Goal: Transaction & Acquisition: Book appointment/travel/reservation

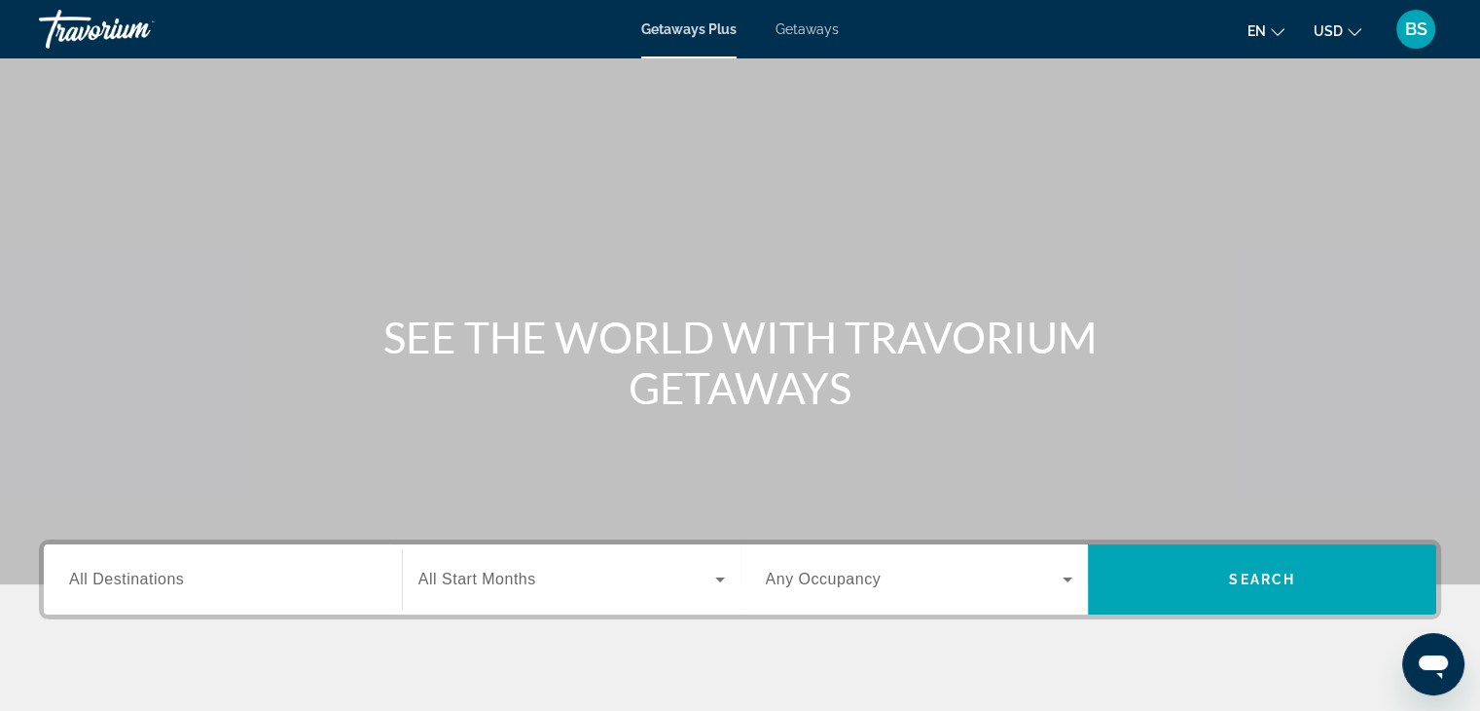
click at [502, 571] on span "All Start Months" at bounding box center [478, 578] width 118 height 17
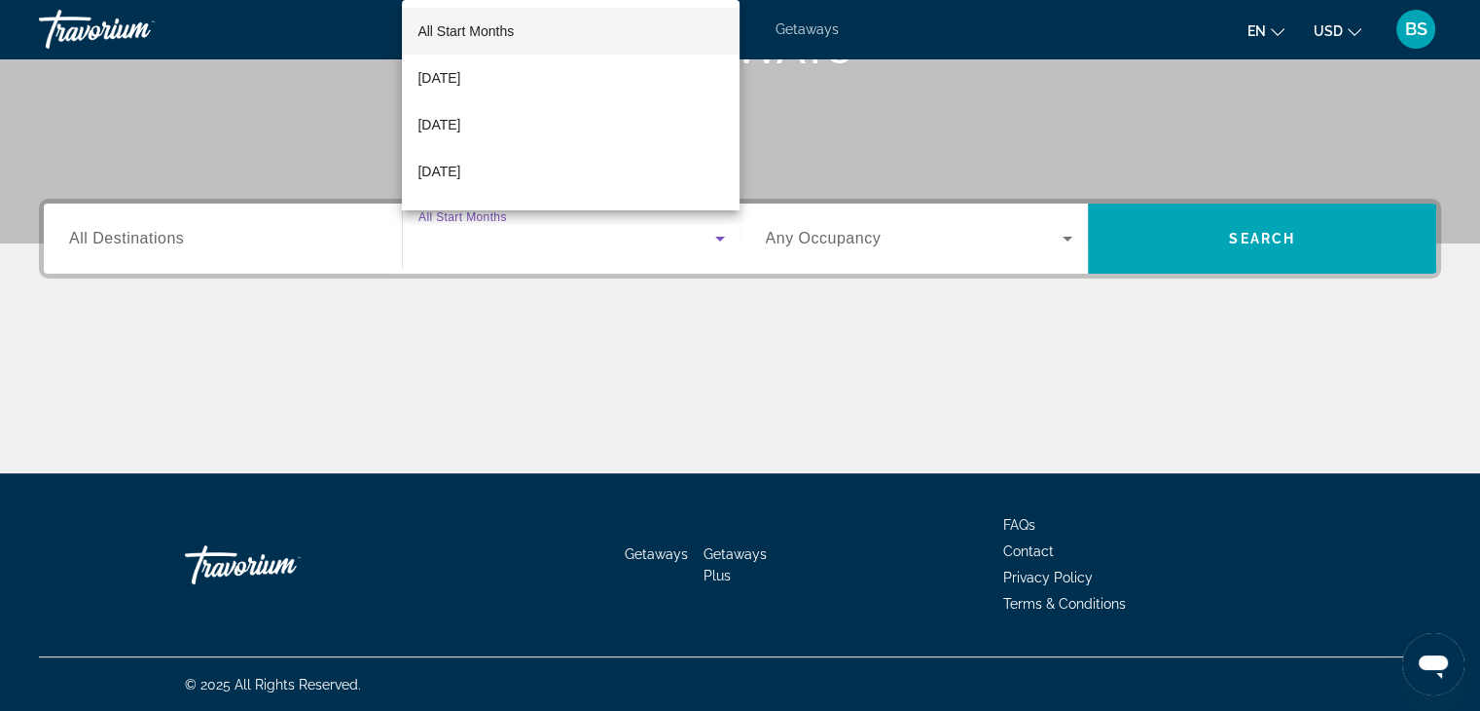
scroll to position [342, 0]
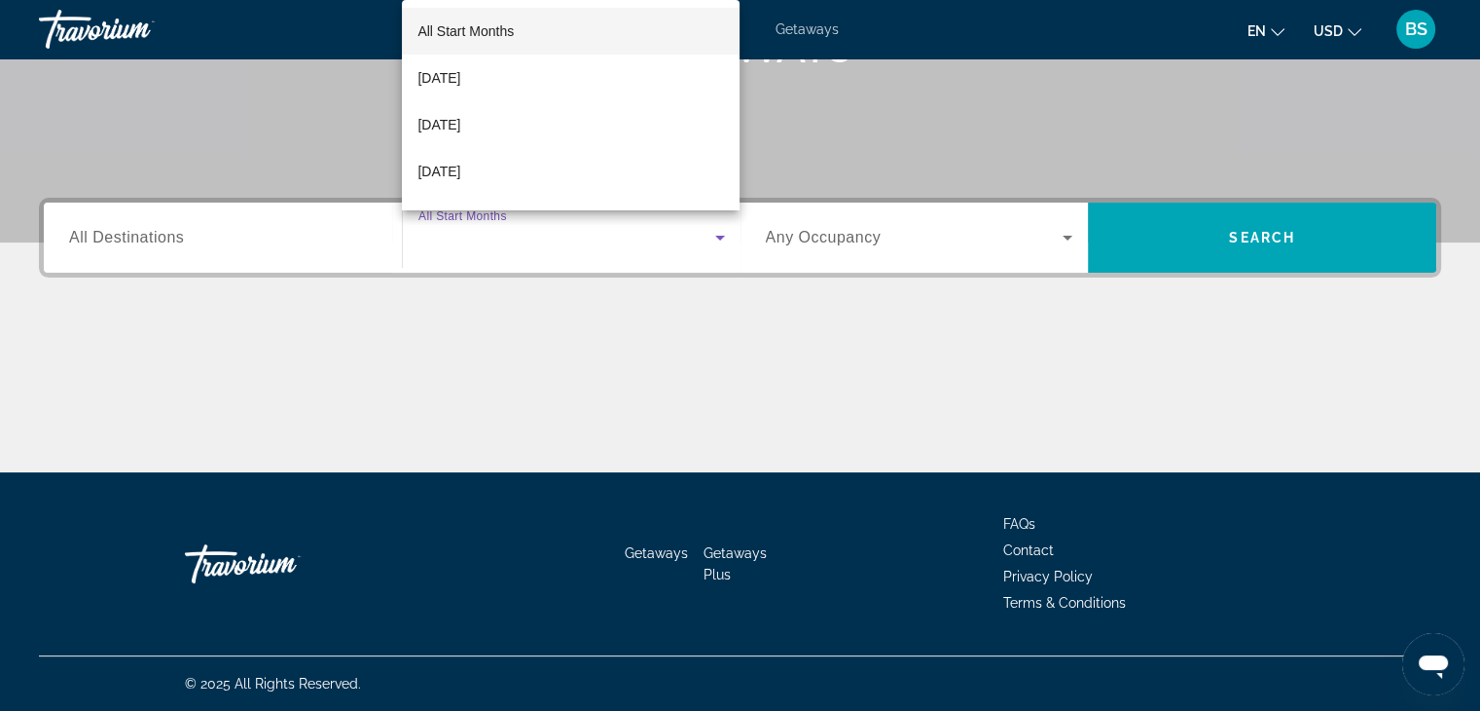
click at [1204, 250] on div at bounding box center [740, 355] width 1480 height 711
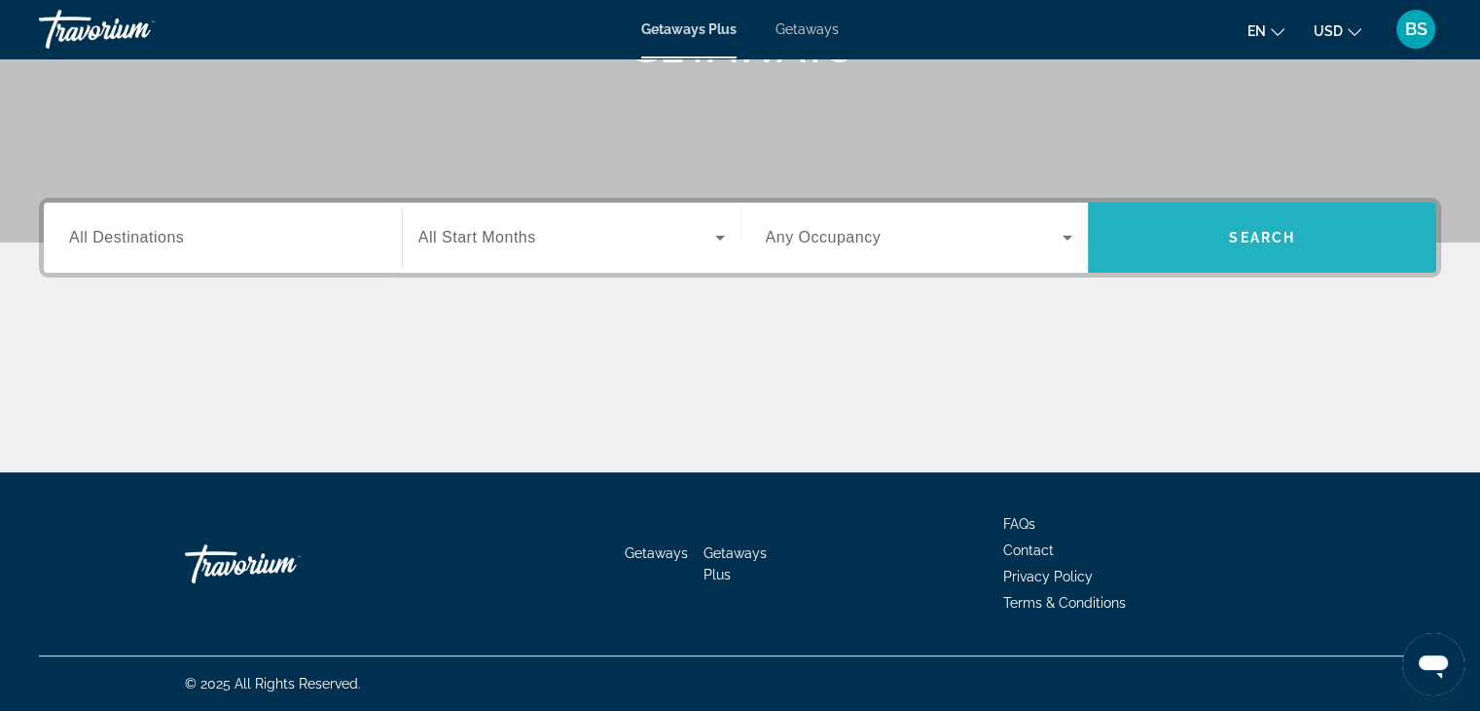
click at [1269, 231] on span "Search" at bounding box center [1262, 238] width 66 height 16
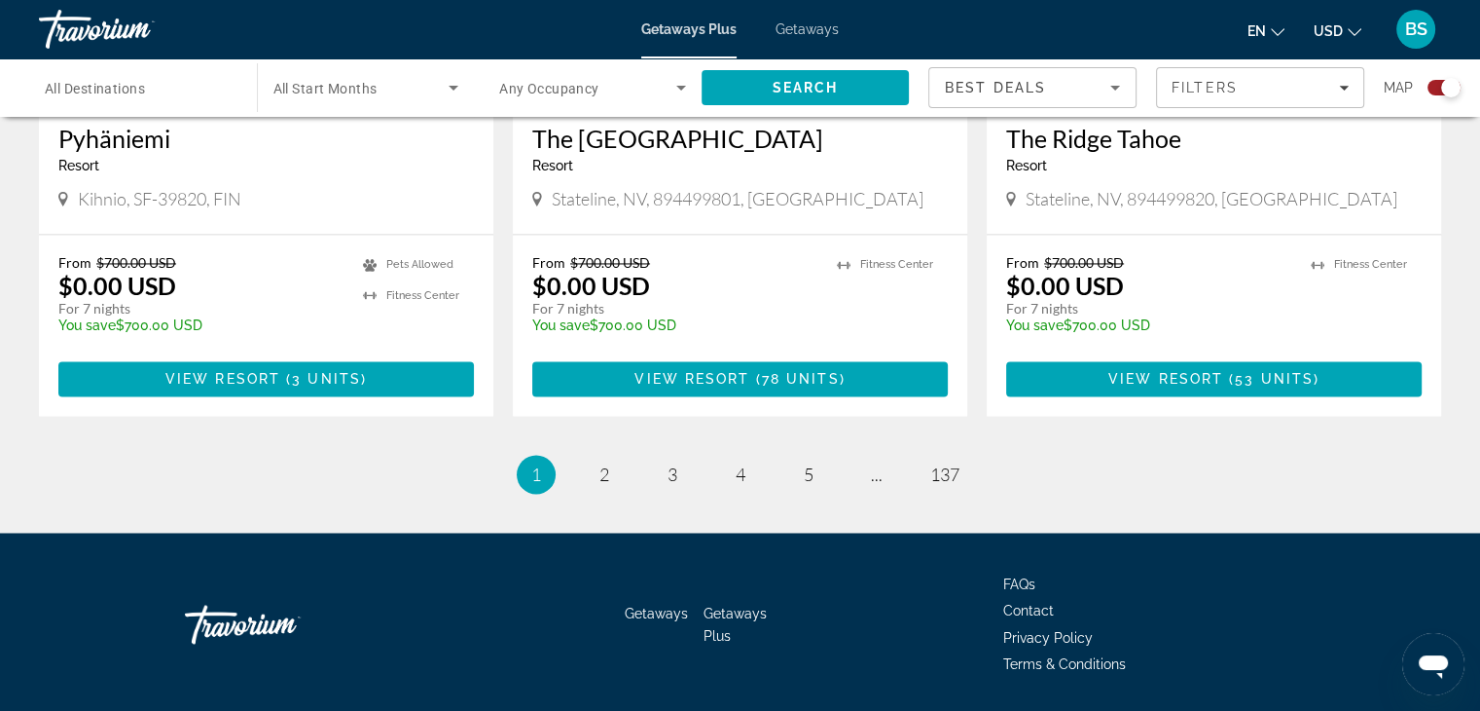
scroll to position [3099, 0]
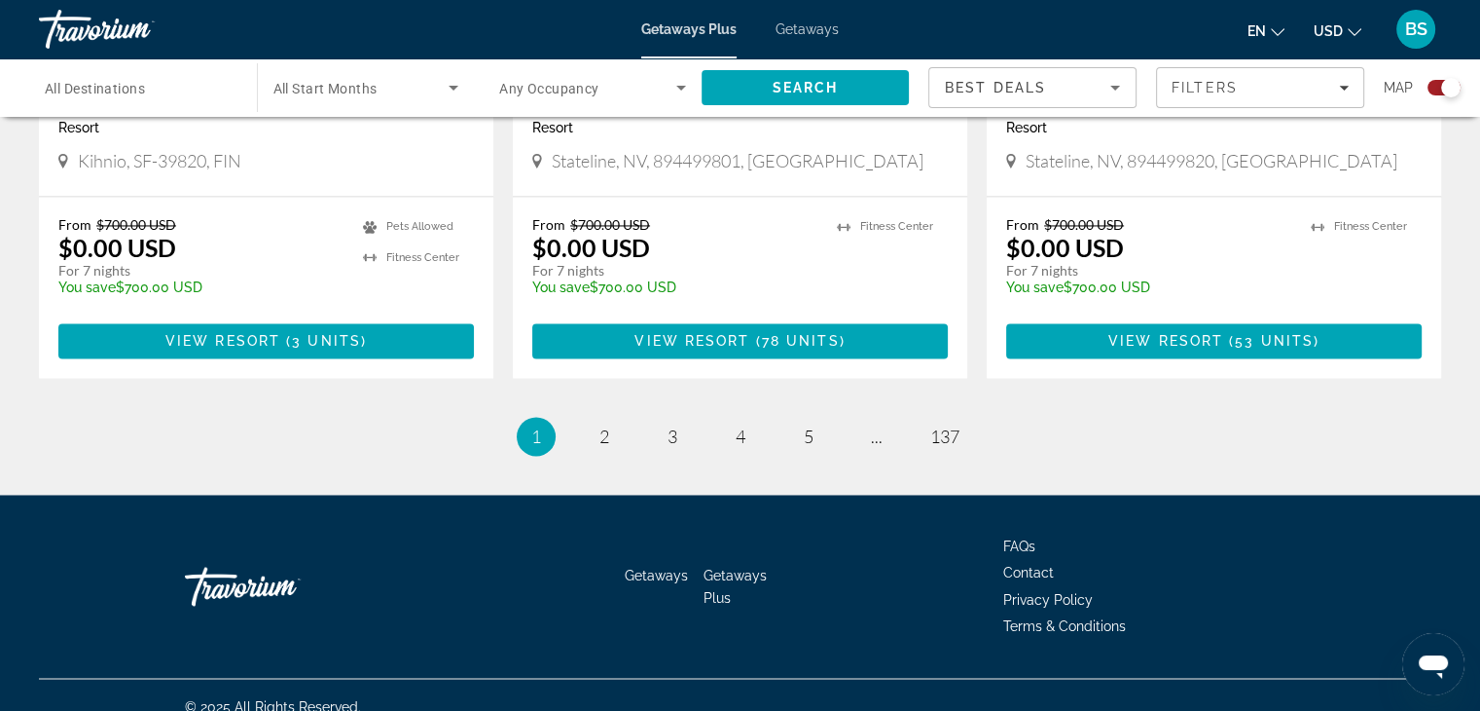
drag, startPoint x: 1265, startPoint y: 240, endPoint x: 1282, endPoint y: 255, distance: 22.1
click at [1277, 262] on p "For 7 nights" at bounding box center [1148, 271] width 285 height 18
click at [611, 420] on link "page 2" at bounding box center [604, 437] width 34 height 34
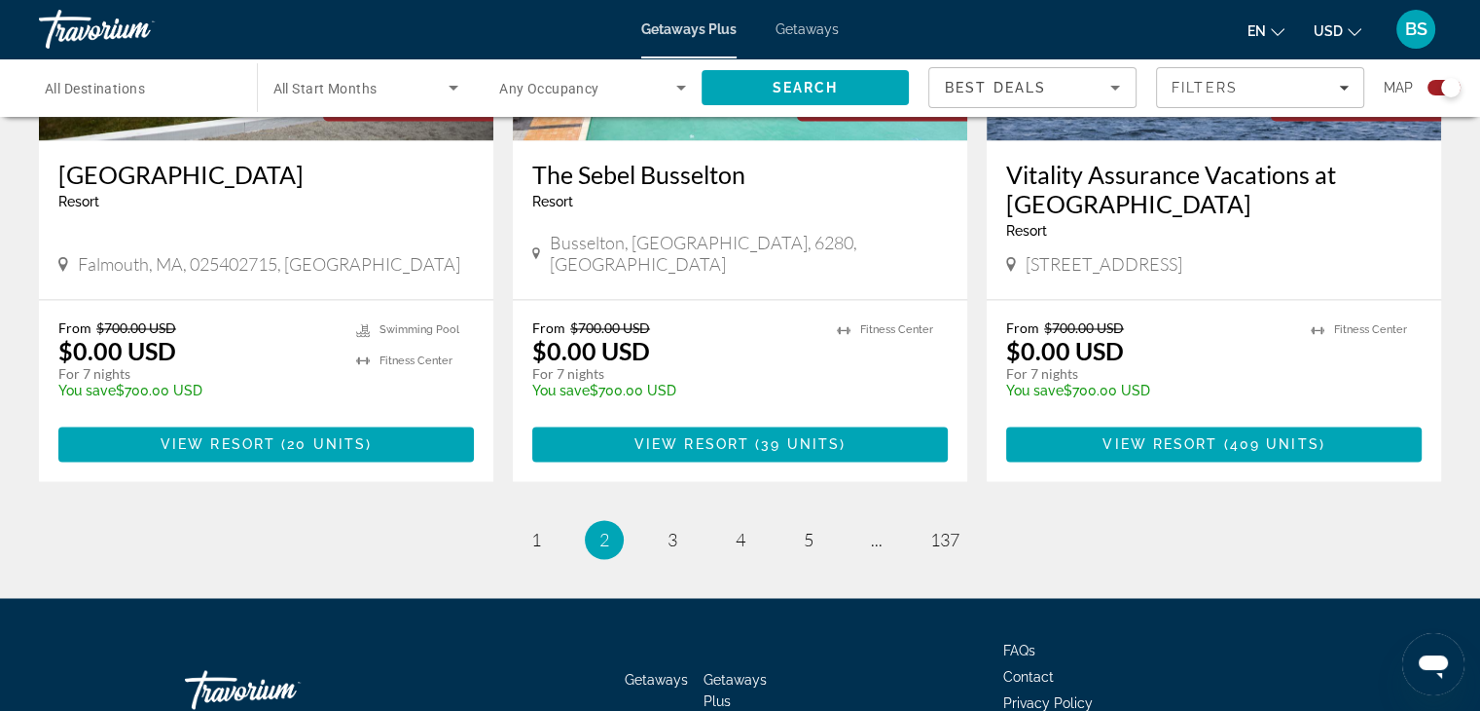
scroll to position [3099, 0]
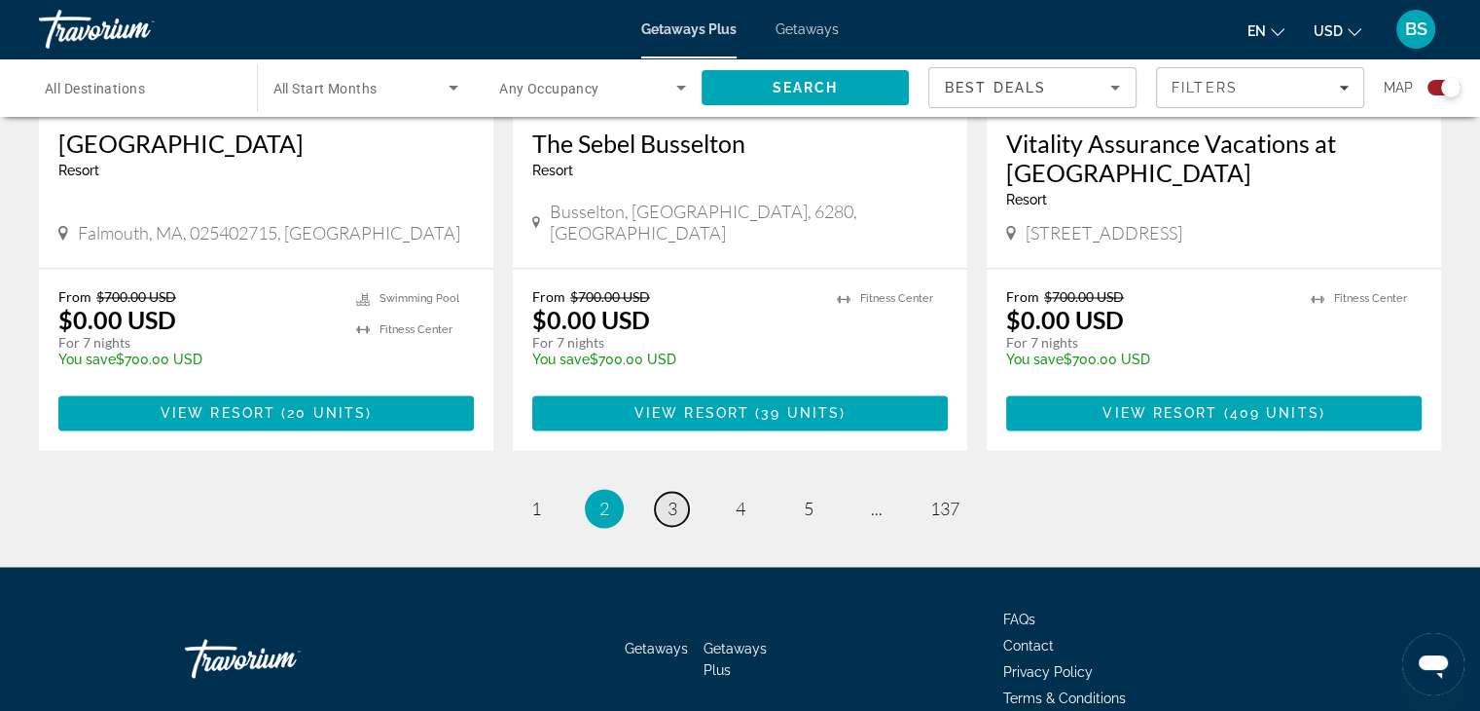
click at [676, 497] on span "3" at bounding box center [673, 507] width 10 height 21
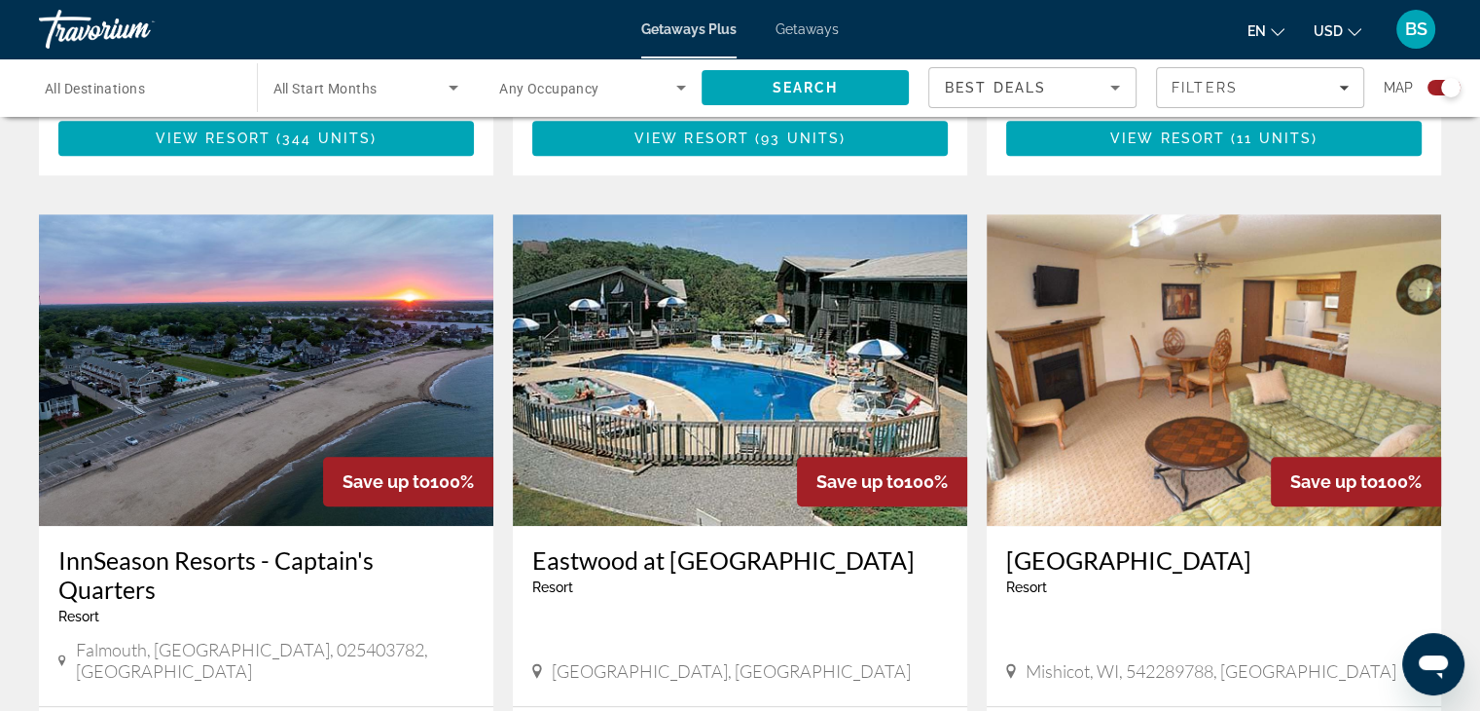
scroll to position [1299, 0]
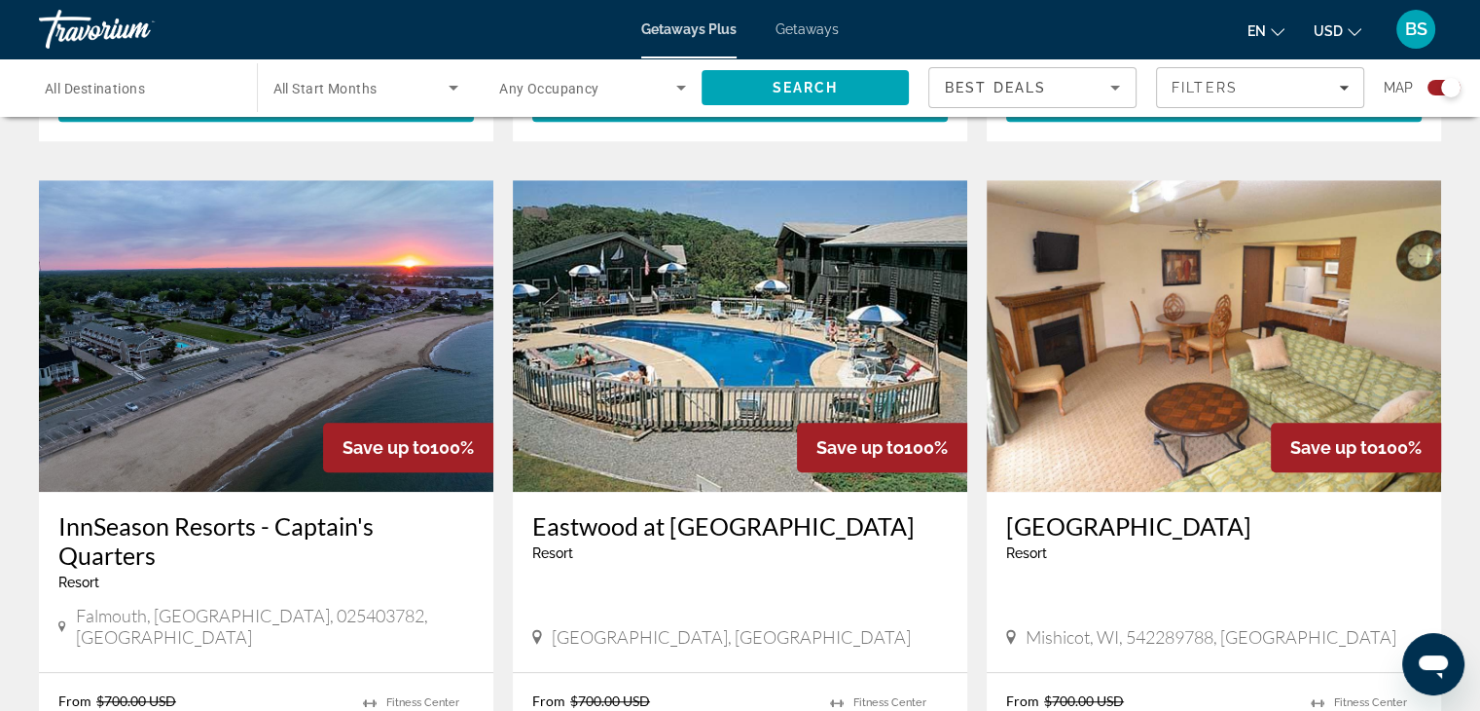
click at [1195, 341] on img "Main content" at bounding box center [1214, 335] width 455 height 311
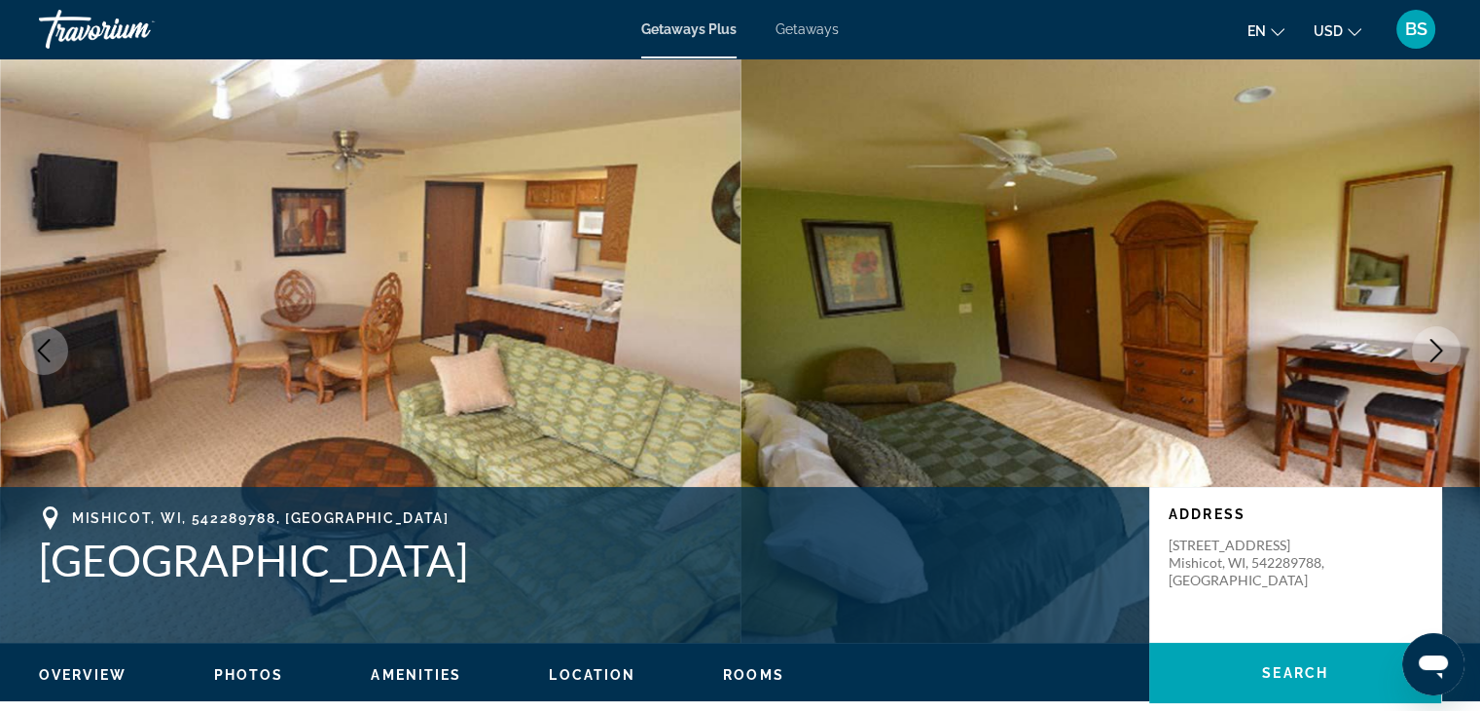
drag, startPoint x: 1215, startPoint y: 201, endPoint x: 1223, endPoint y: 207, distance: 11.1
click at [1274, 28] on icon "Change language" at bounding box center [1278, 32] width 14 height 14
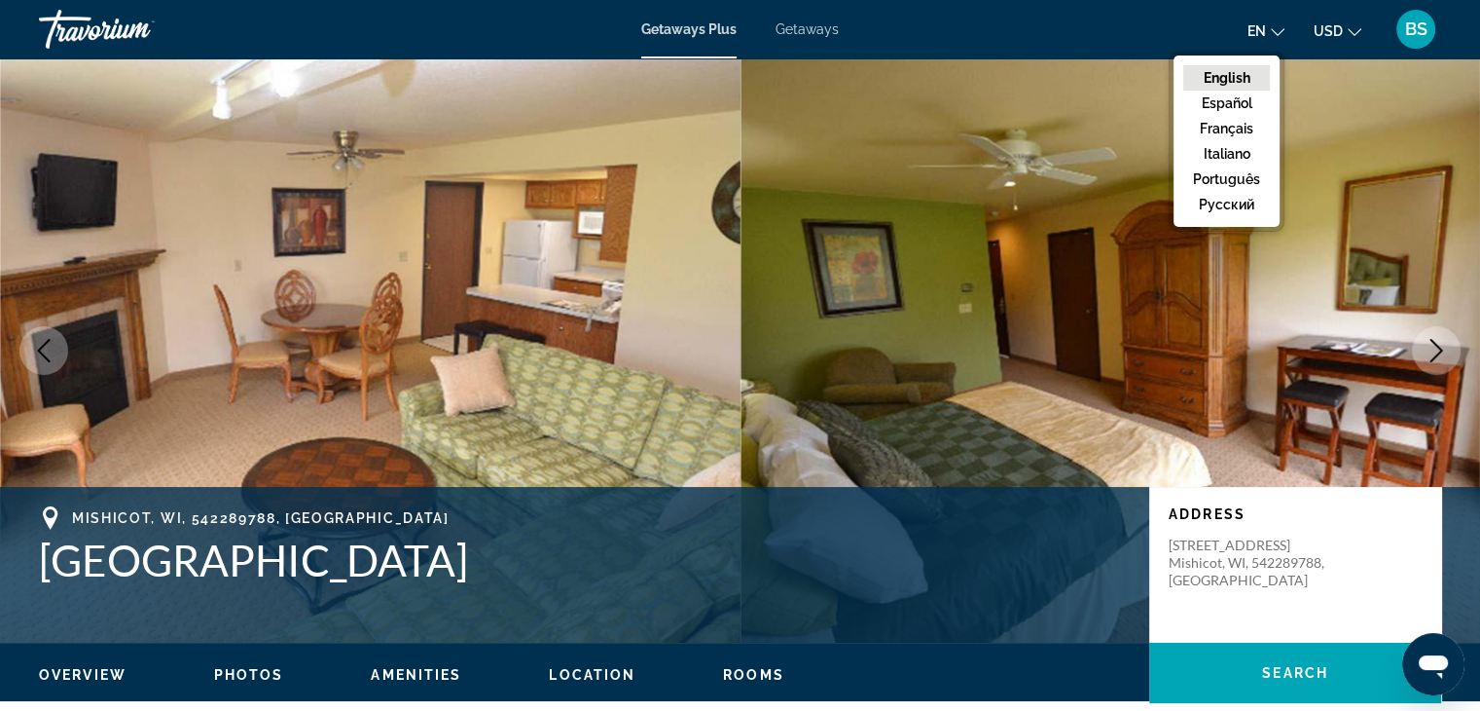
click at [1274, 28] on icon "Change language" at bounding box center [1278, 32] width 14 height 14
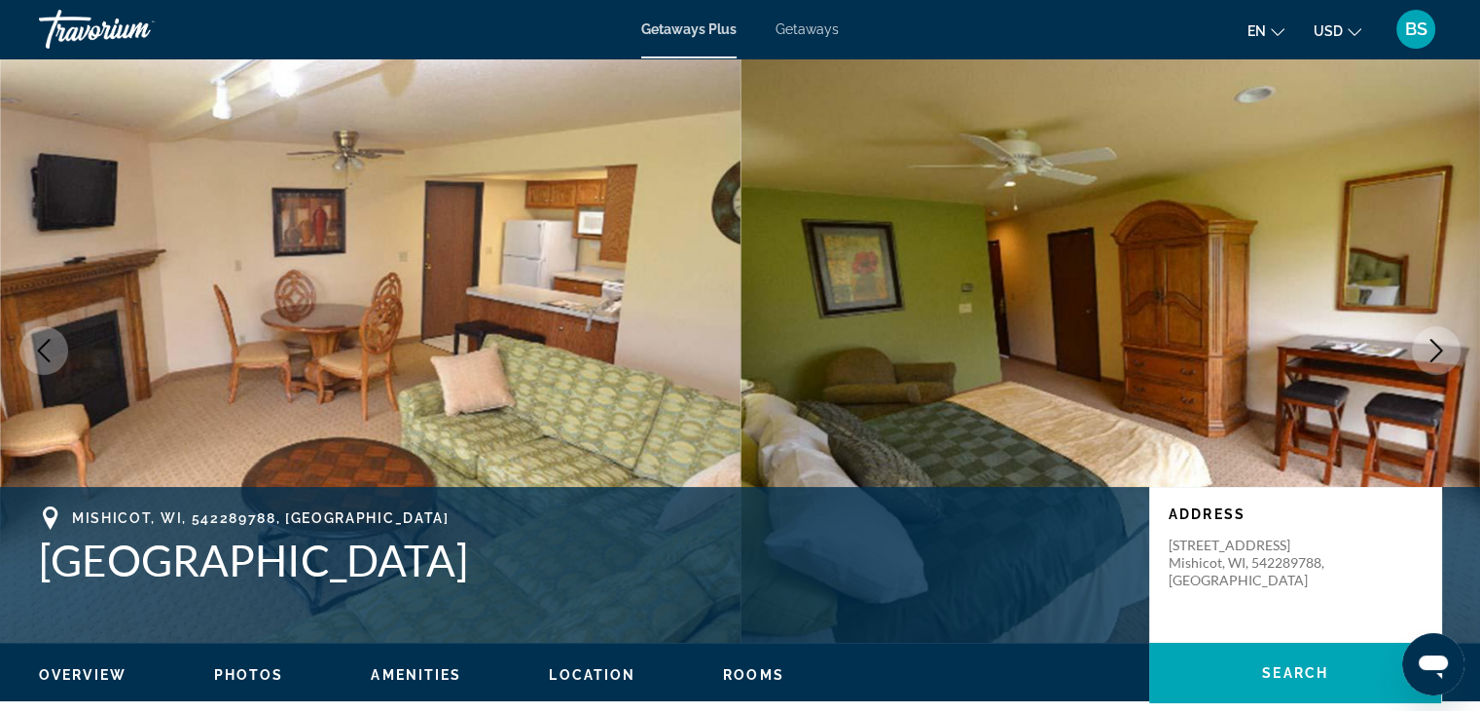
click at [1304, 79] on img "Main content" at bounding box center [1111, 350] width 741 height 584
click at [931, 85] on img "Main content" at bounding box center [1111, 350] width 741 height 584
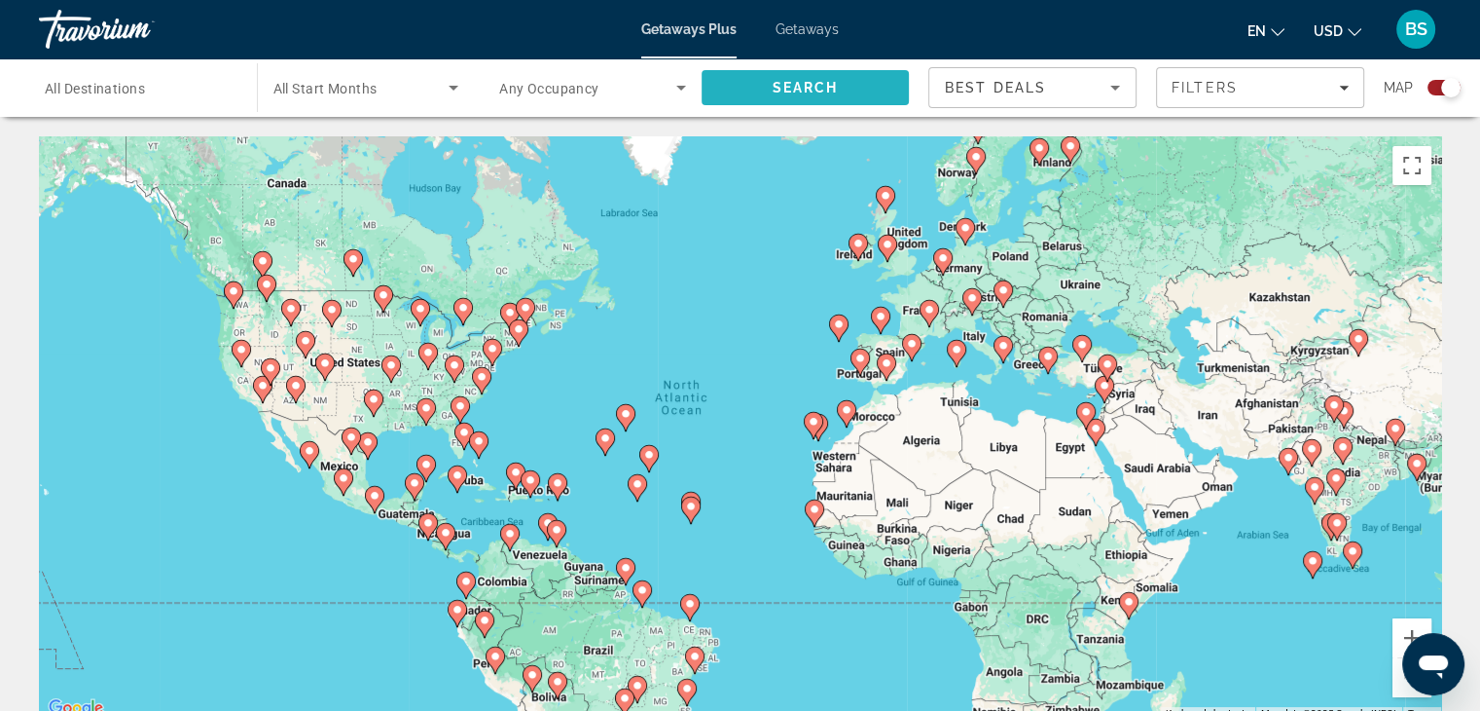
click at [780, 87] on span "Search" at bounding box center [805, 88] width 66 height 16
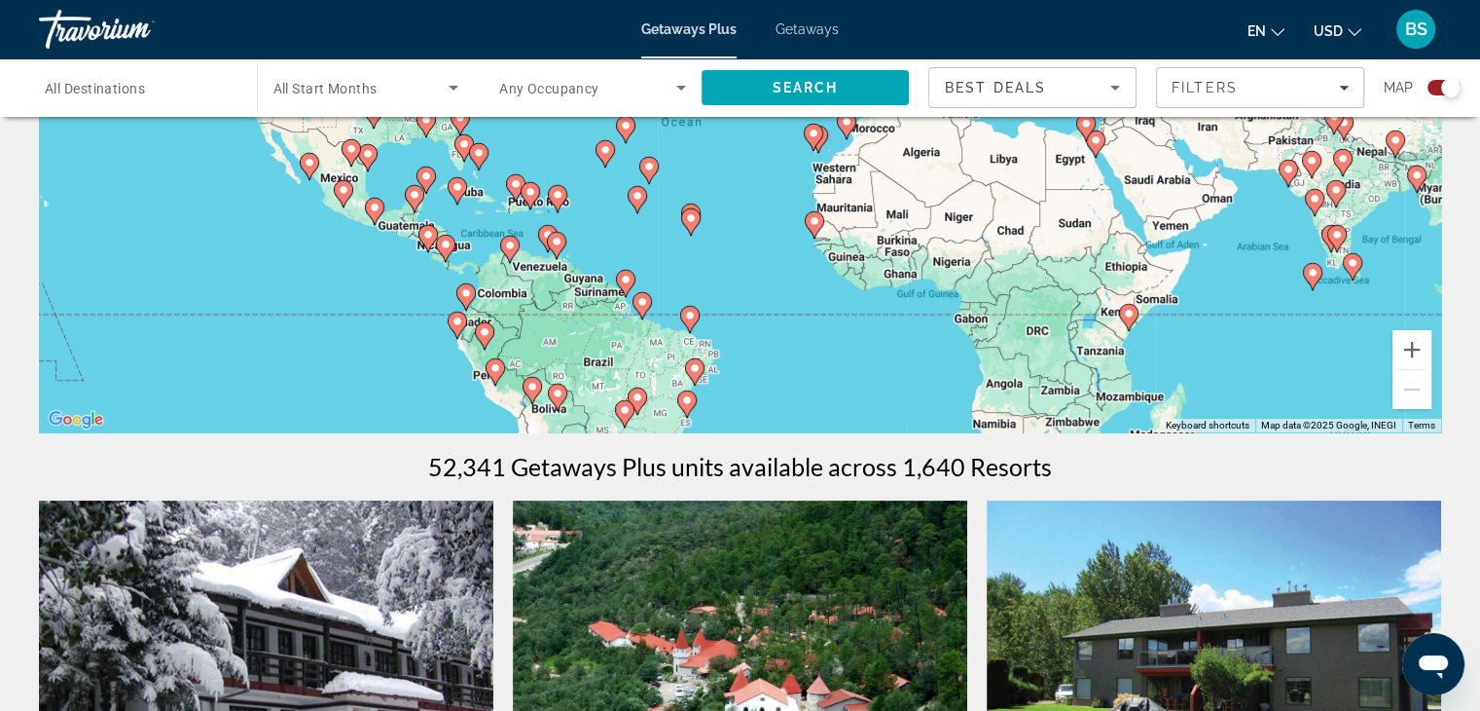
scroll to position [82, 0]
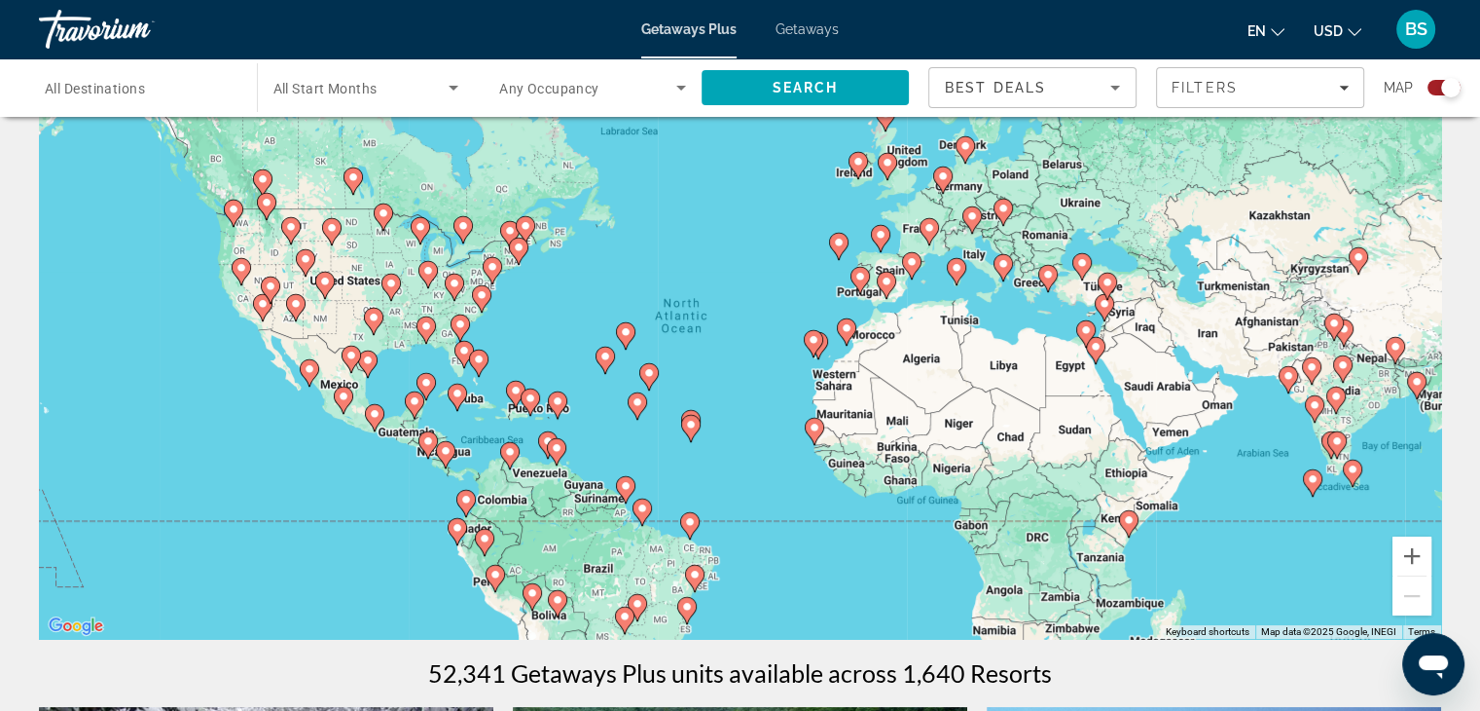
click at [962, 268] on image "Main content" at bounding box center [957, 268] width 12 height 12
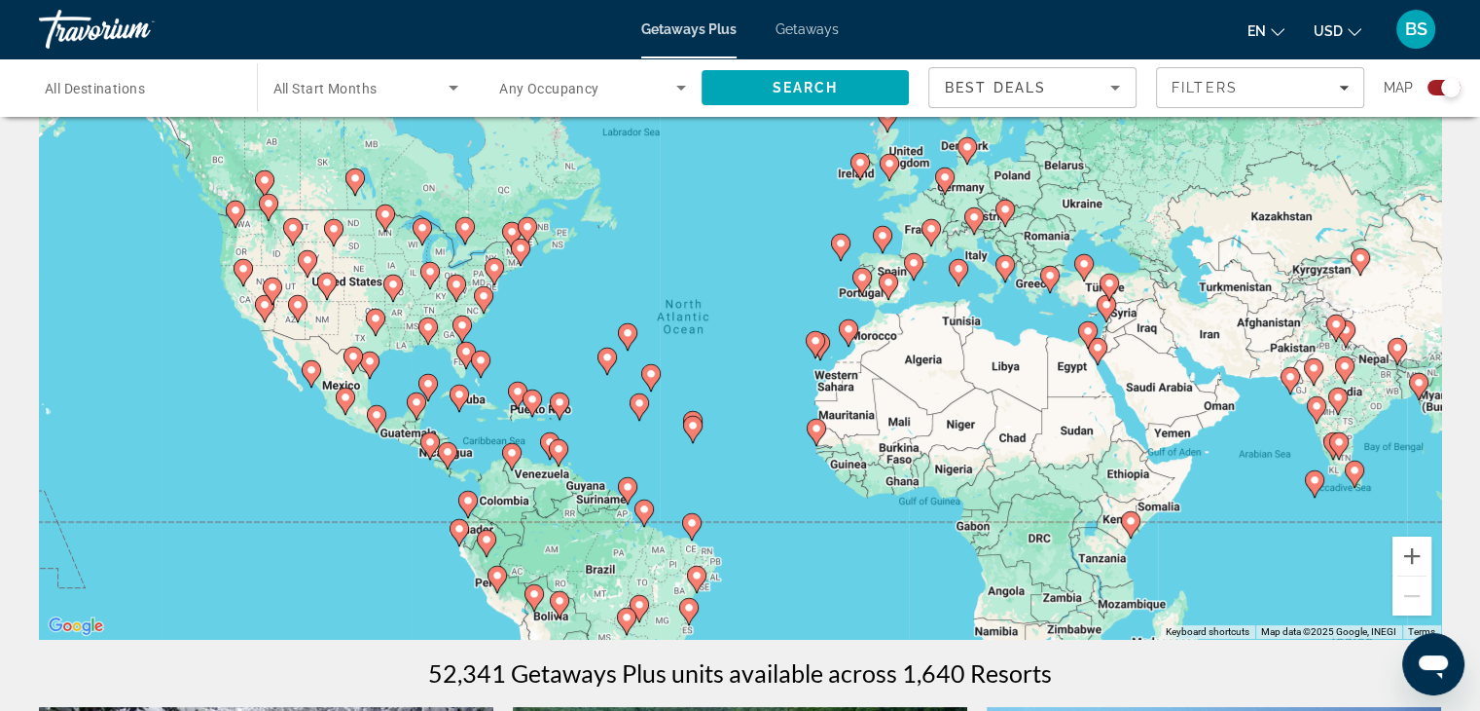
click at [962, 267] on image "Main content" at bounding box center [959, 269] width 12 height 12
type input "**********"
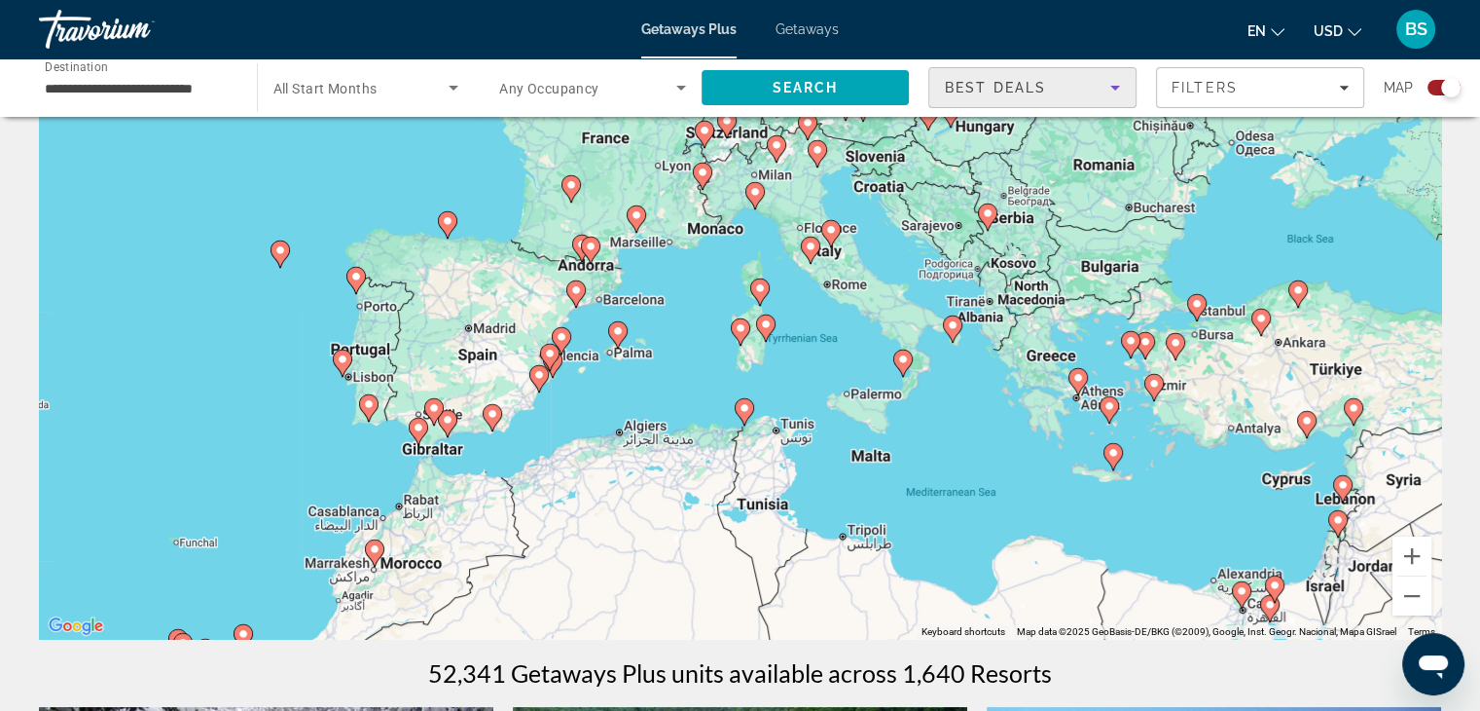
click at [1112, 90] on icon "Sort by" at bounding box center [1115, 87] width 23 height 23
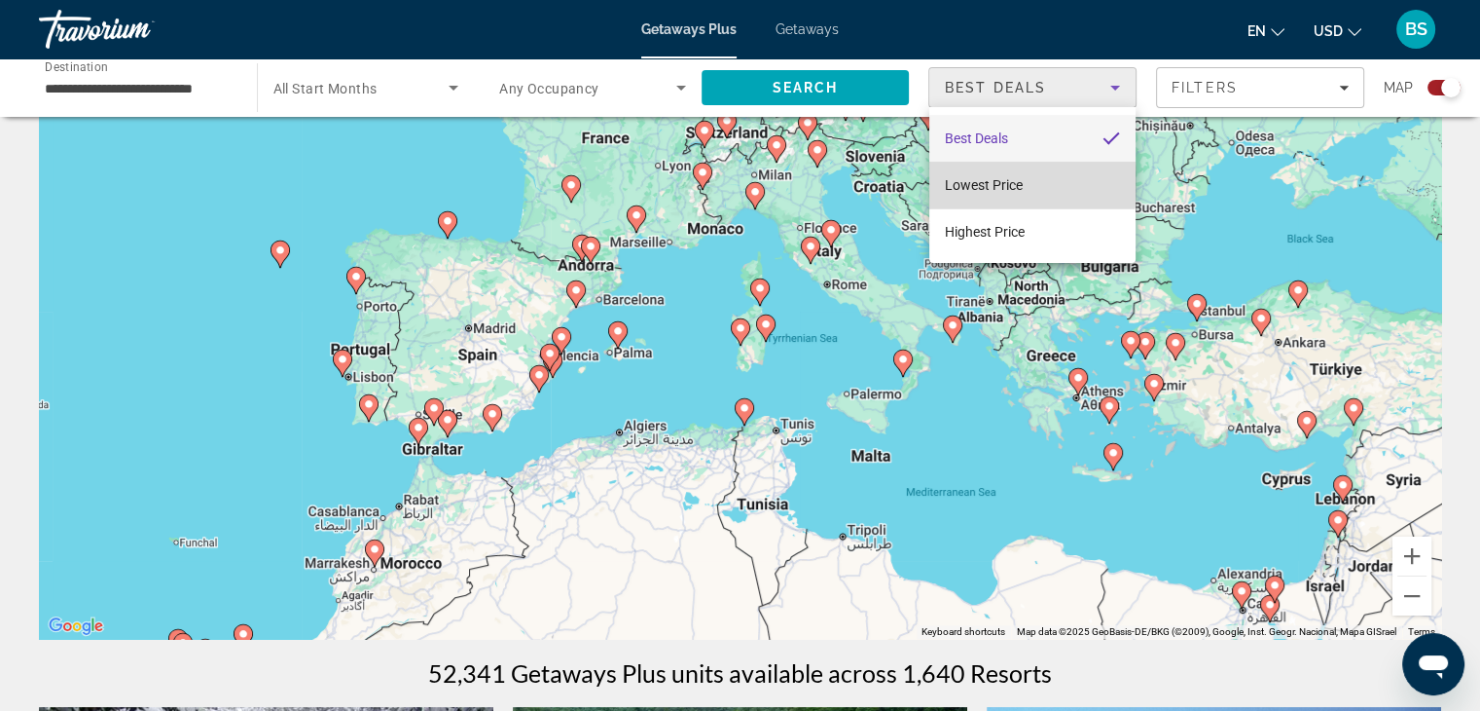
click at [1003, 183] on span "Lowest Price" at bounding box center [984, 185] width 78 height 16
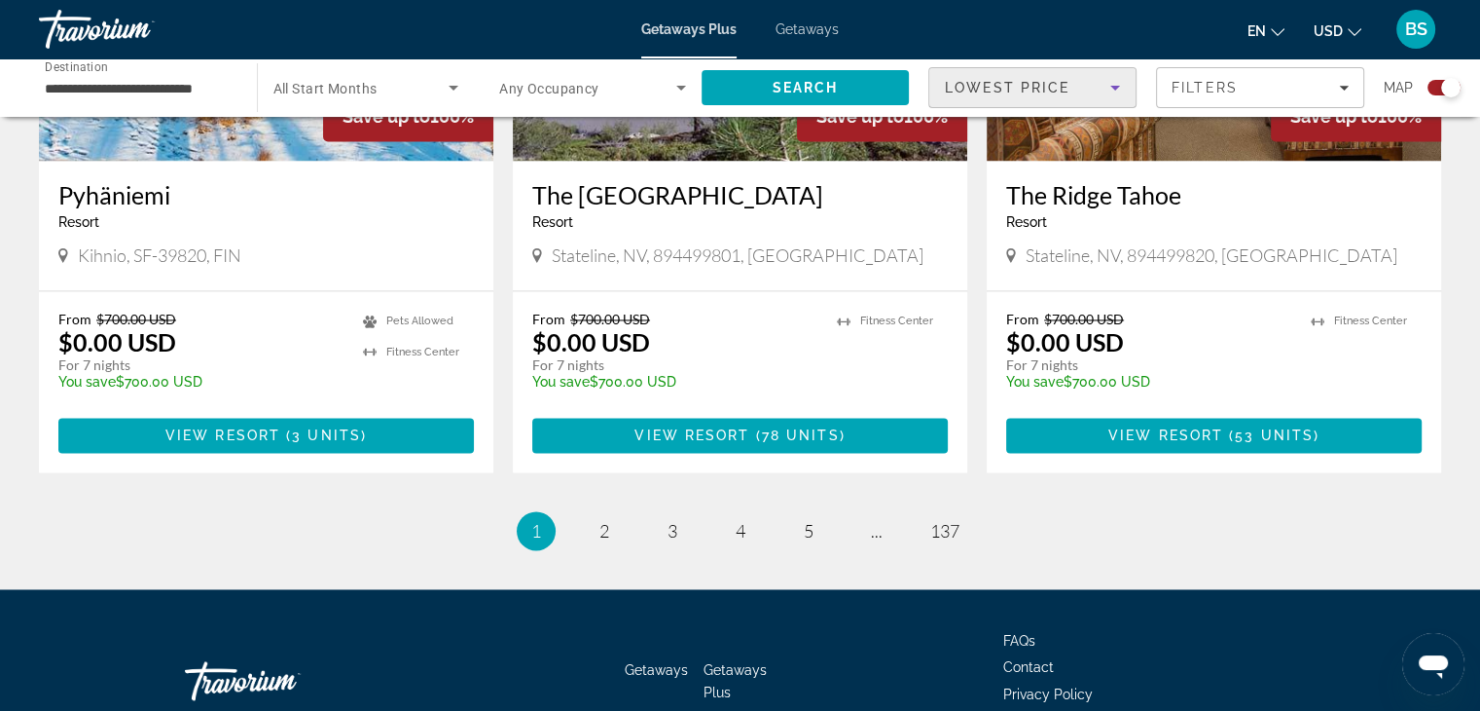
scroll to position [3099, 0]
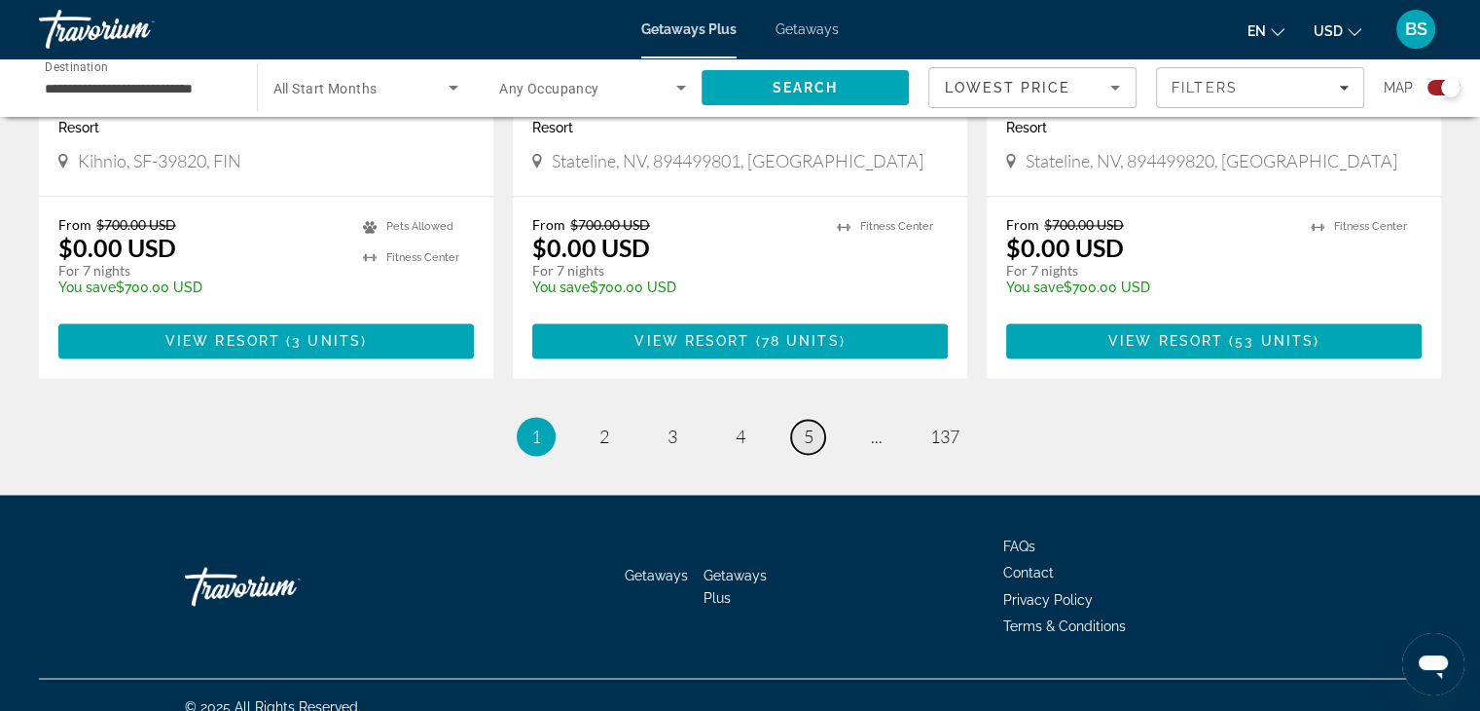
click at [818, 420] on link "page 5" at bounding box center [808, 437] width 34 height 34
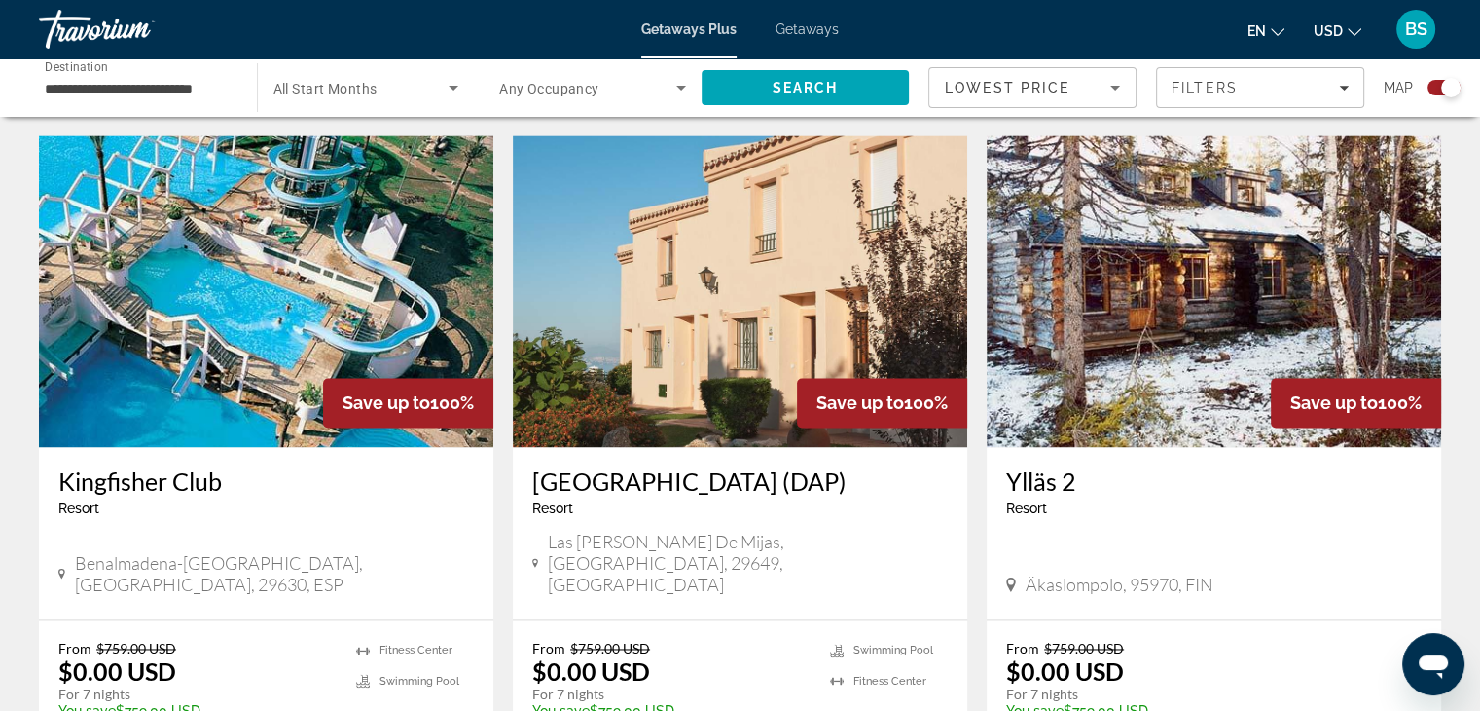
scroll to position [2823, 0]
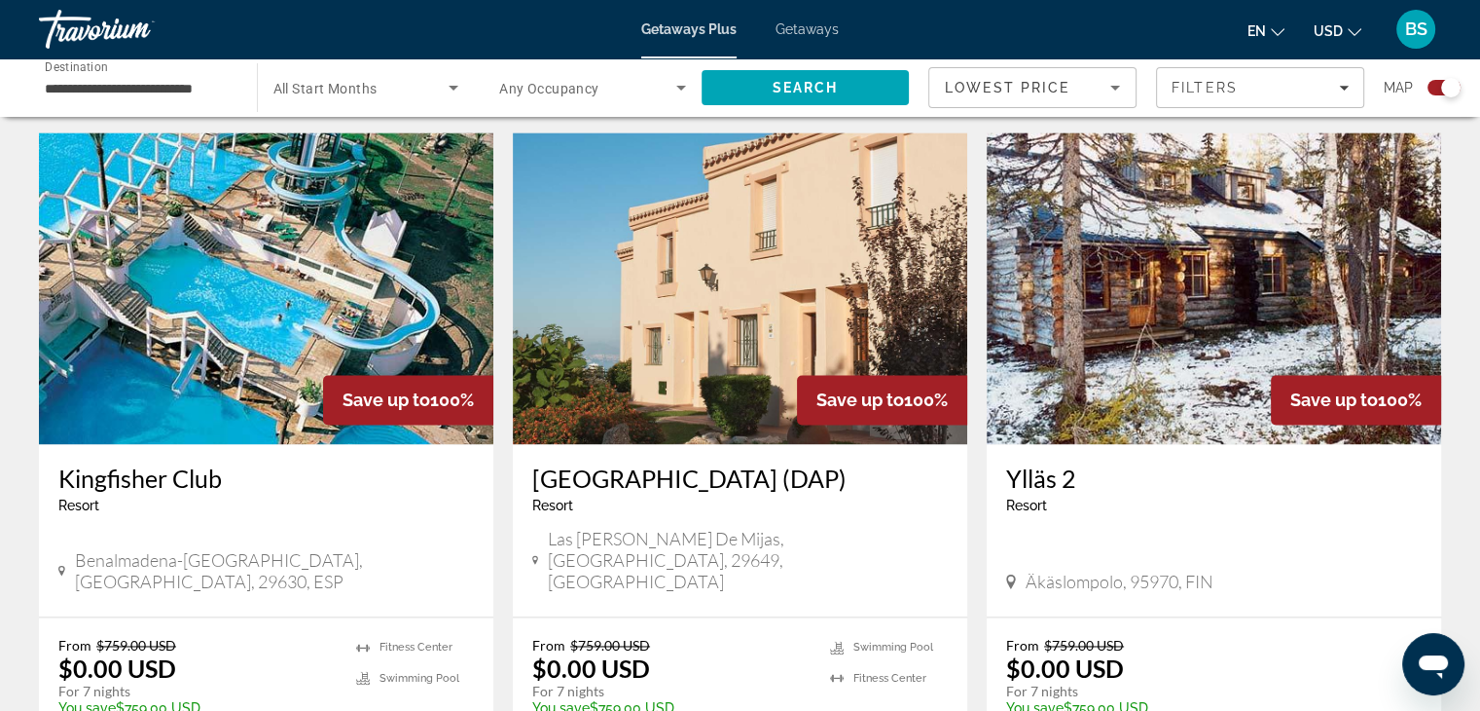
click at [1007, 463] on div "Ylläs 2 Resort - This is an adults only resort" at bounding box center [1214, 495] width 416 height 64
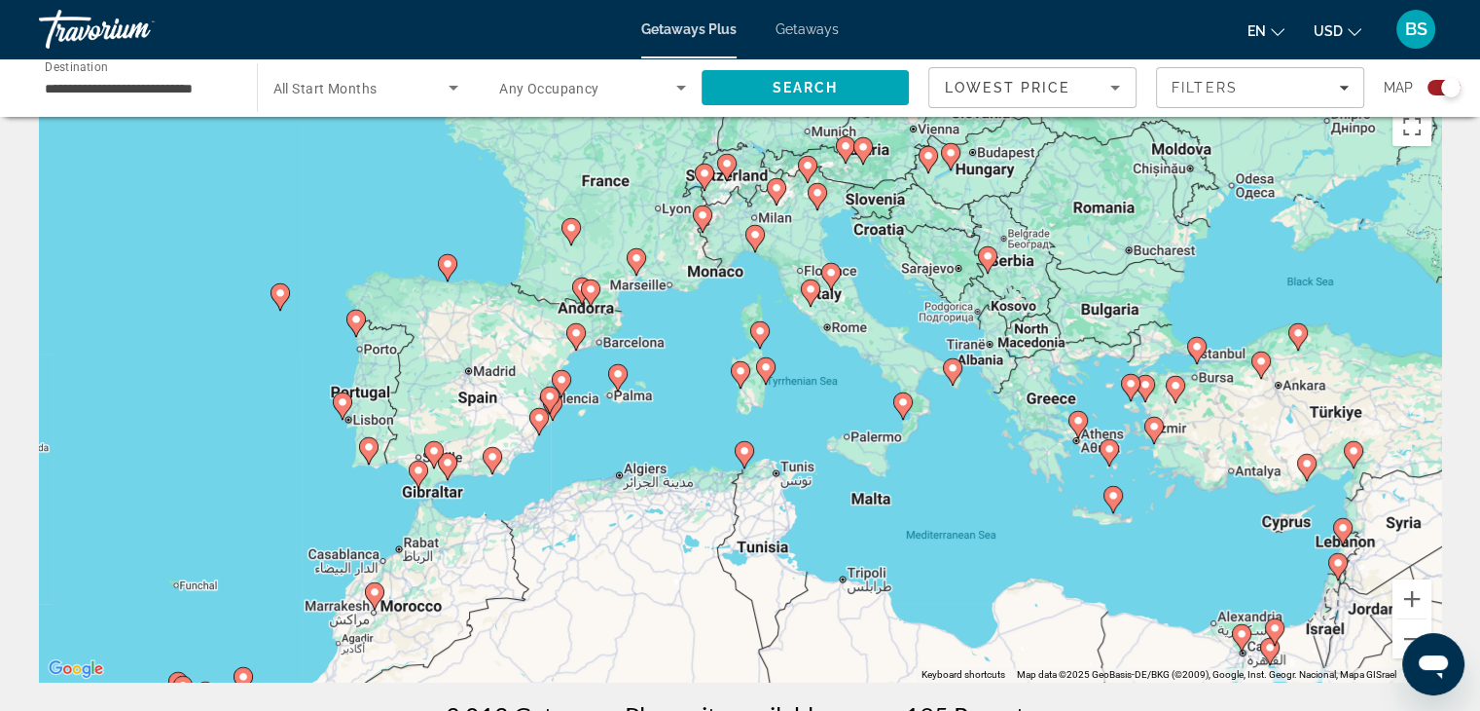
scroll to position [0, 0]
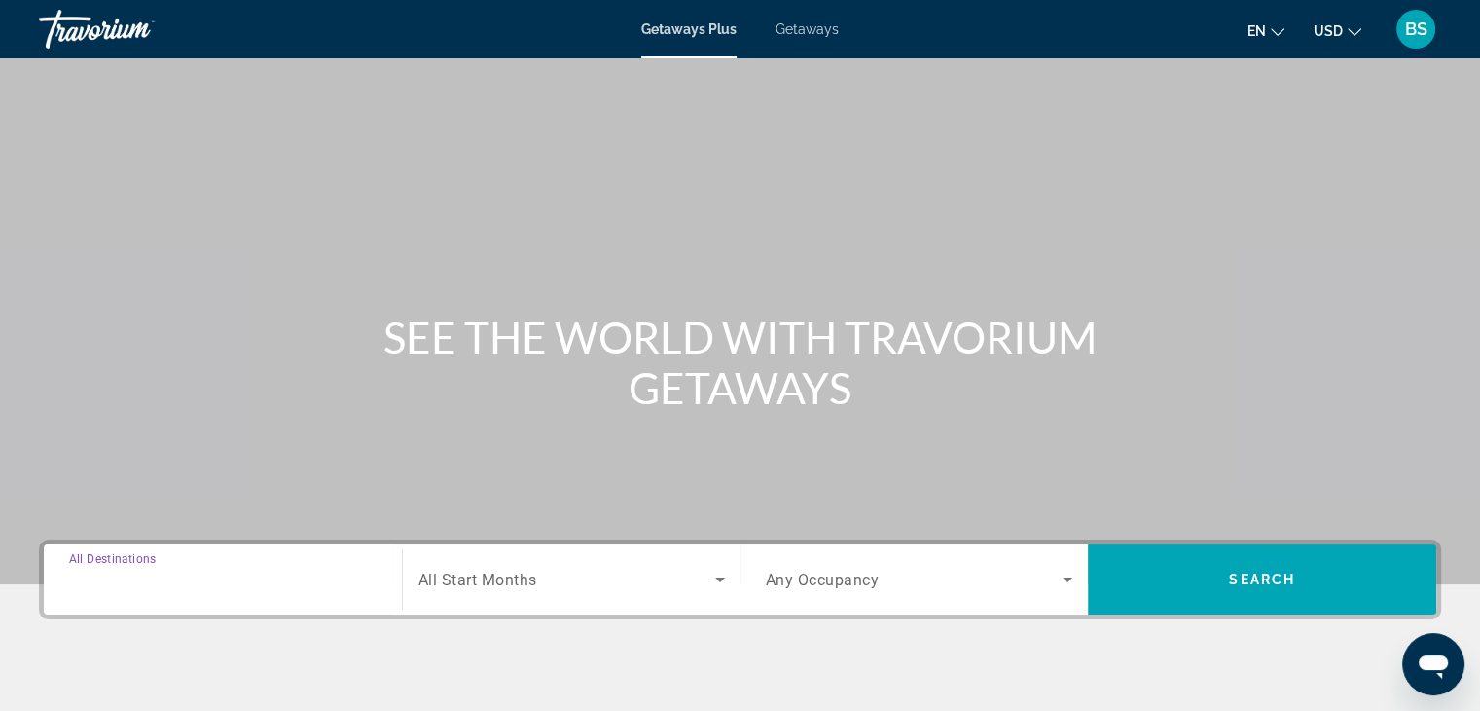
click at [188, 581] on input "Destination All Destinations" at bounding box center [223, 579] width 308 height 23
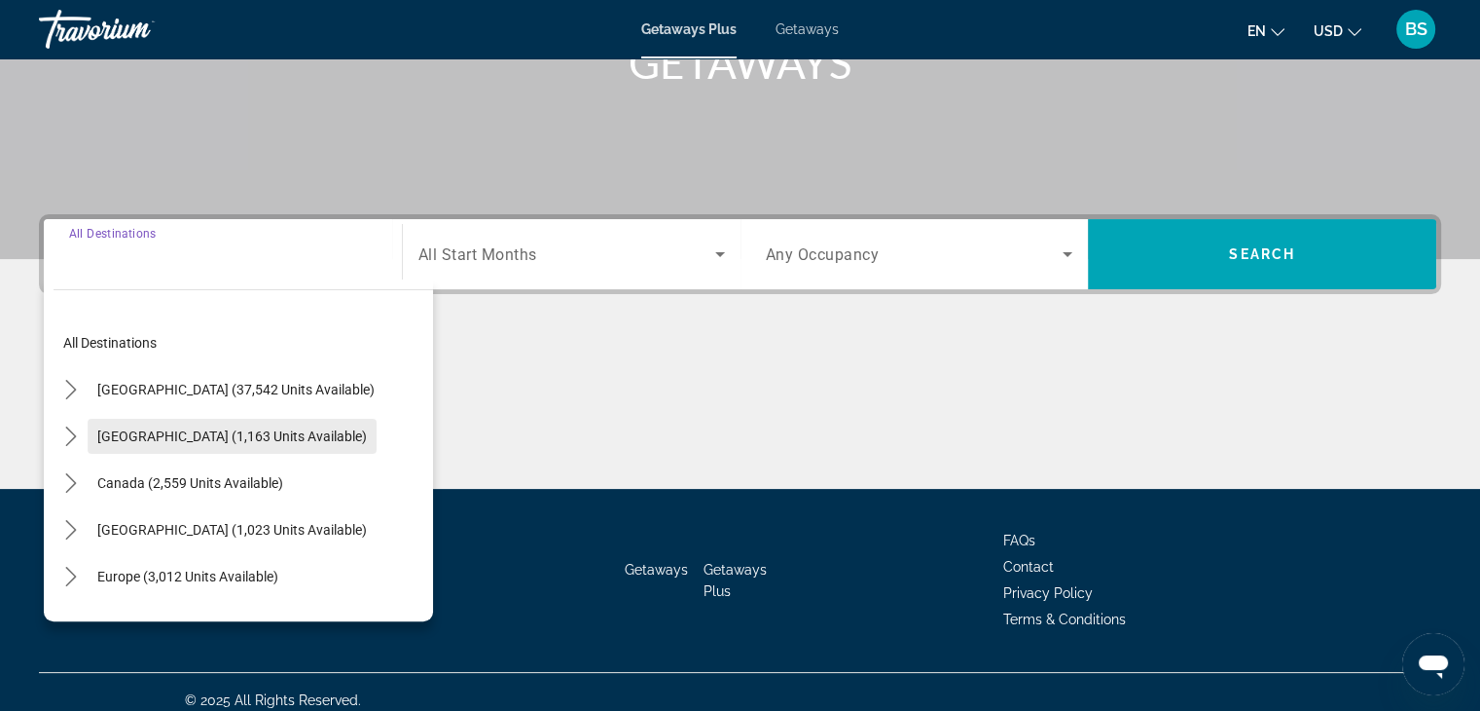
scroll to position [342, 0]
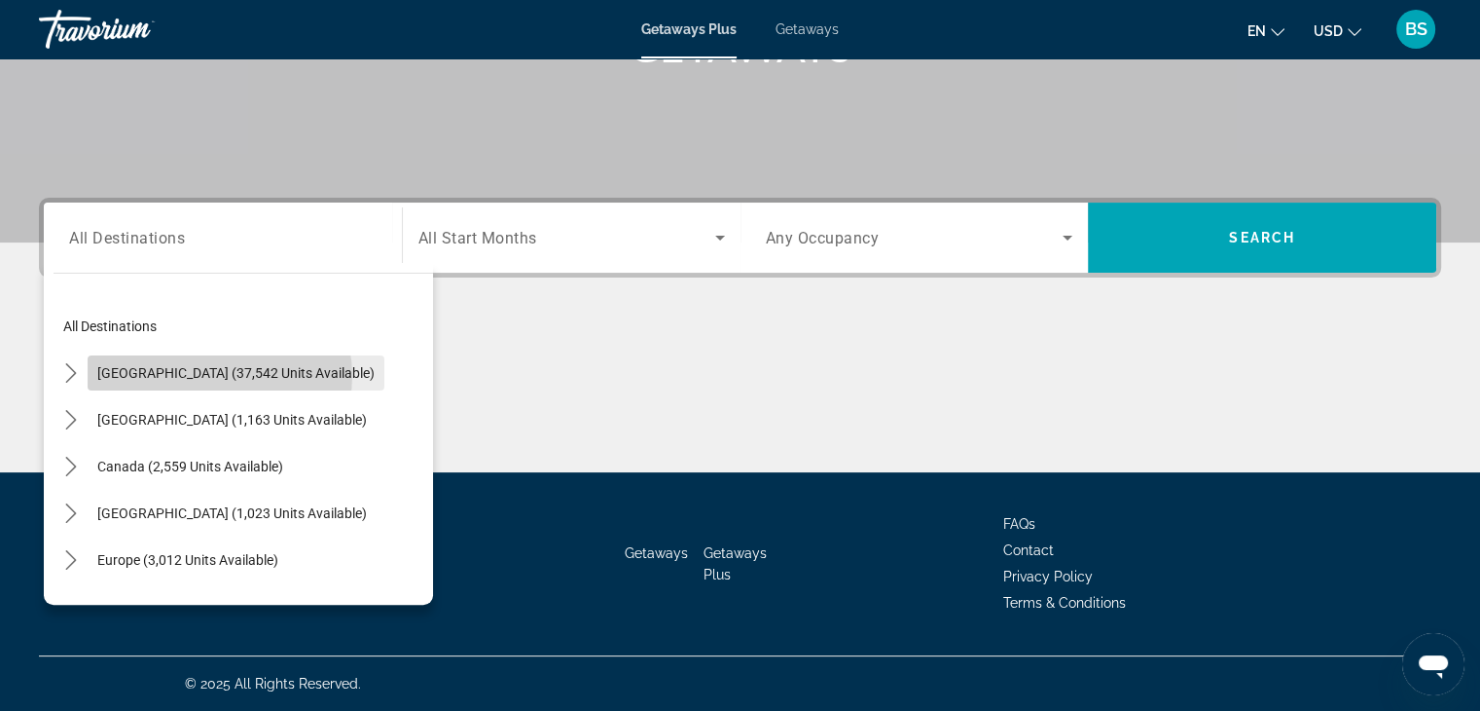
click at [219, 375] on span "[GEOGRAPHIC_DATA] (37,542 units available)" at bounding box center [235, 373] width 277 height 16
type input "**********"
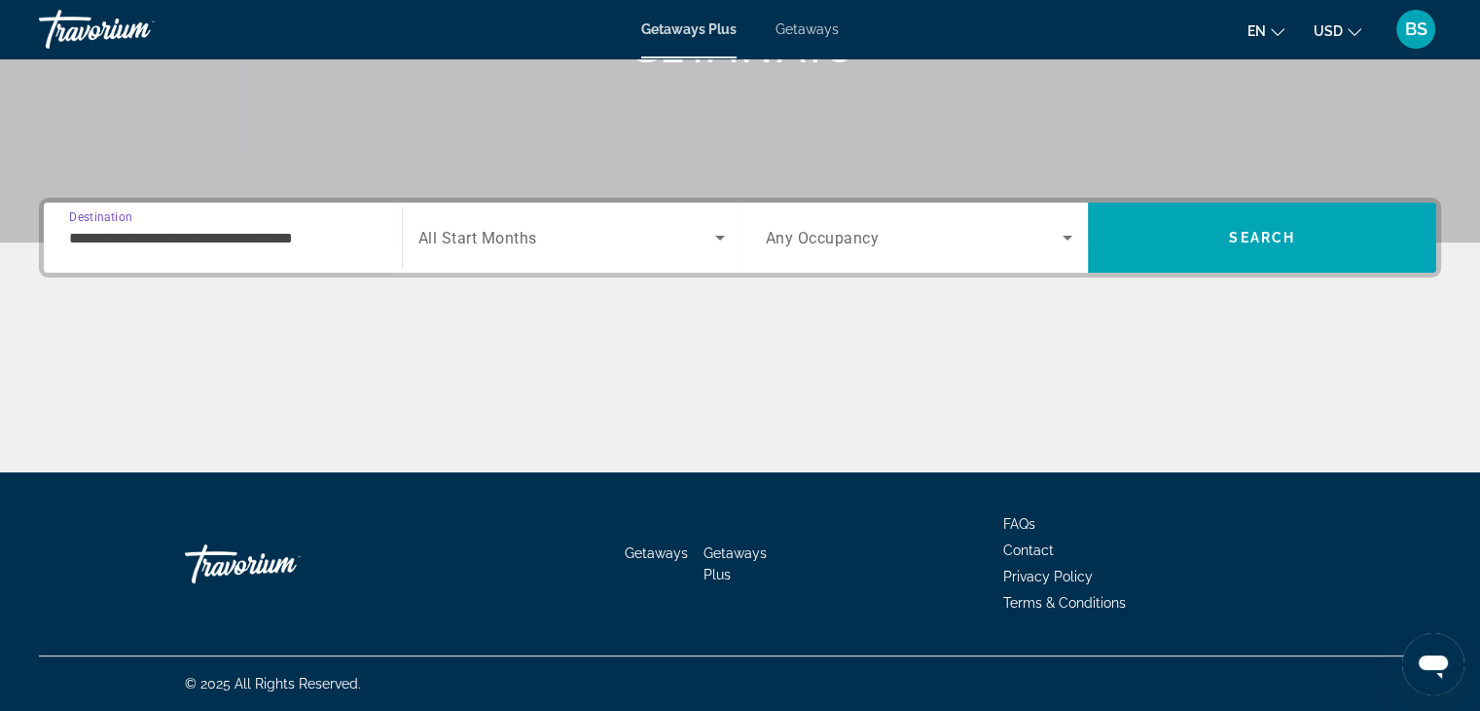
click at [269, 242] on input "**********" at bounding box center [223, 238] width 308 height 23
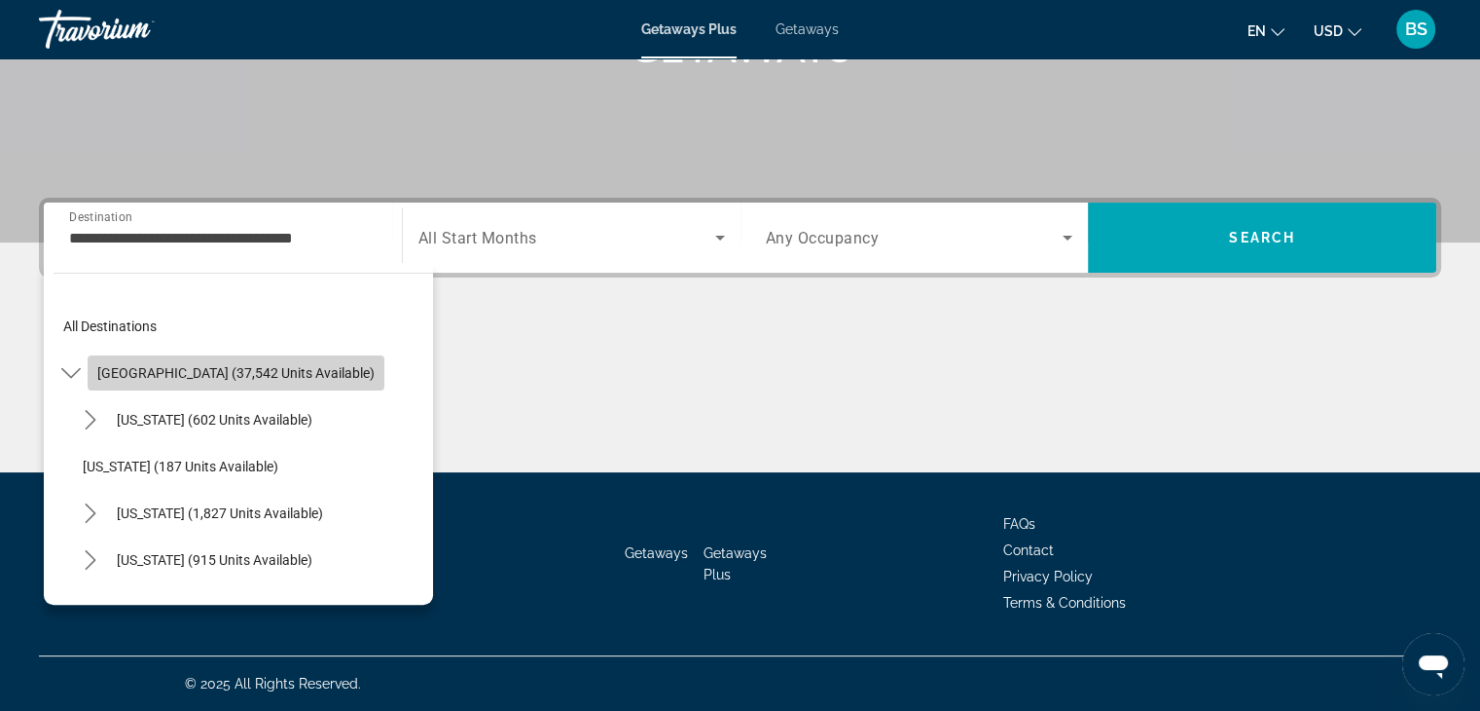
click at [280, 379] on span "[GEOGRAPHIC_DATA] (37,542 units available)" at bounding box center [235, 373] width 277 height 16
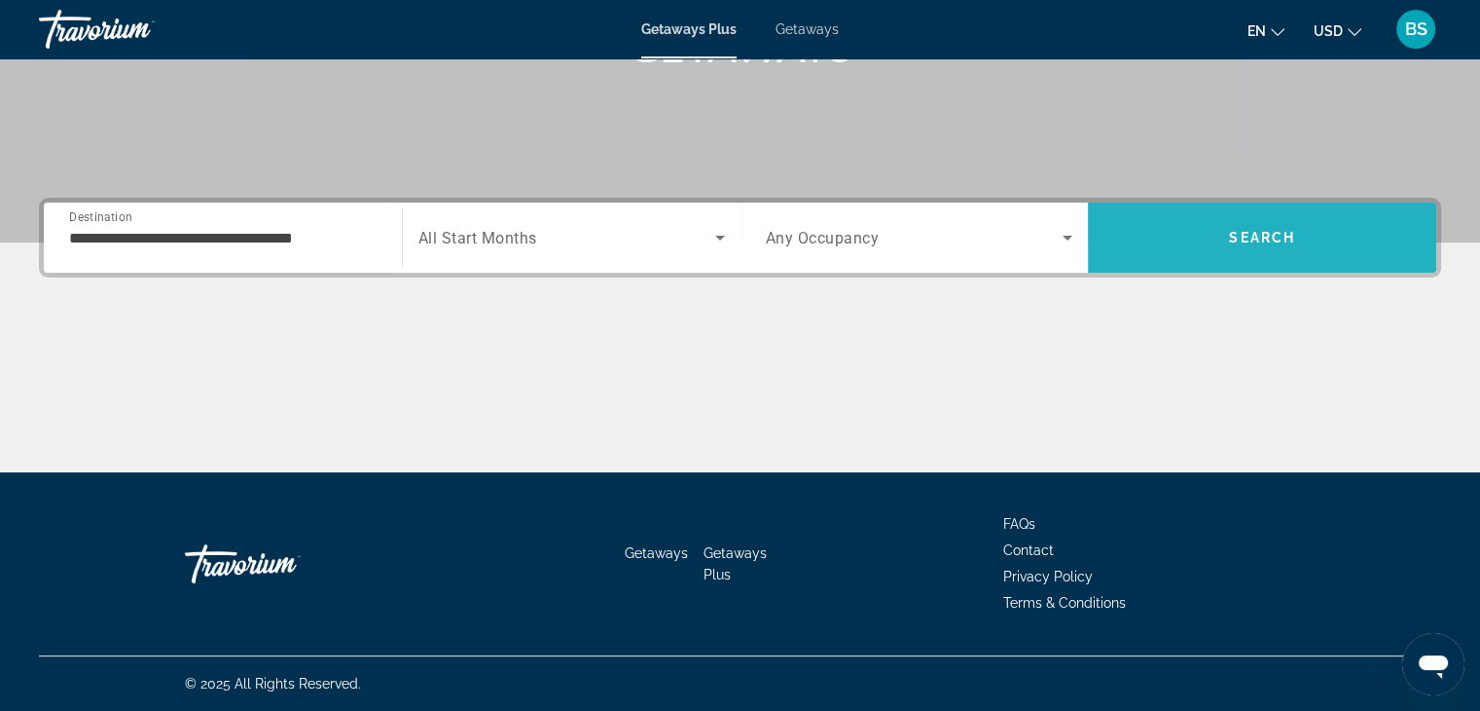
click at [1197, 244] on span "Search" at bounding box center [1262, 237] width 348 height 47
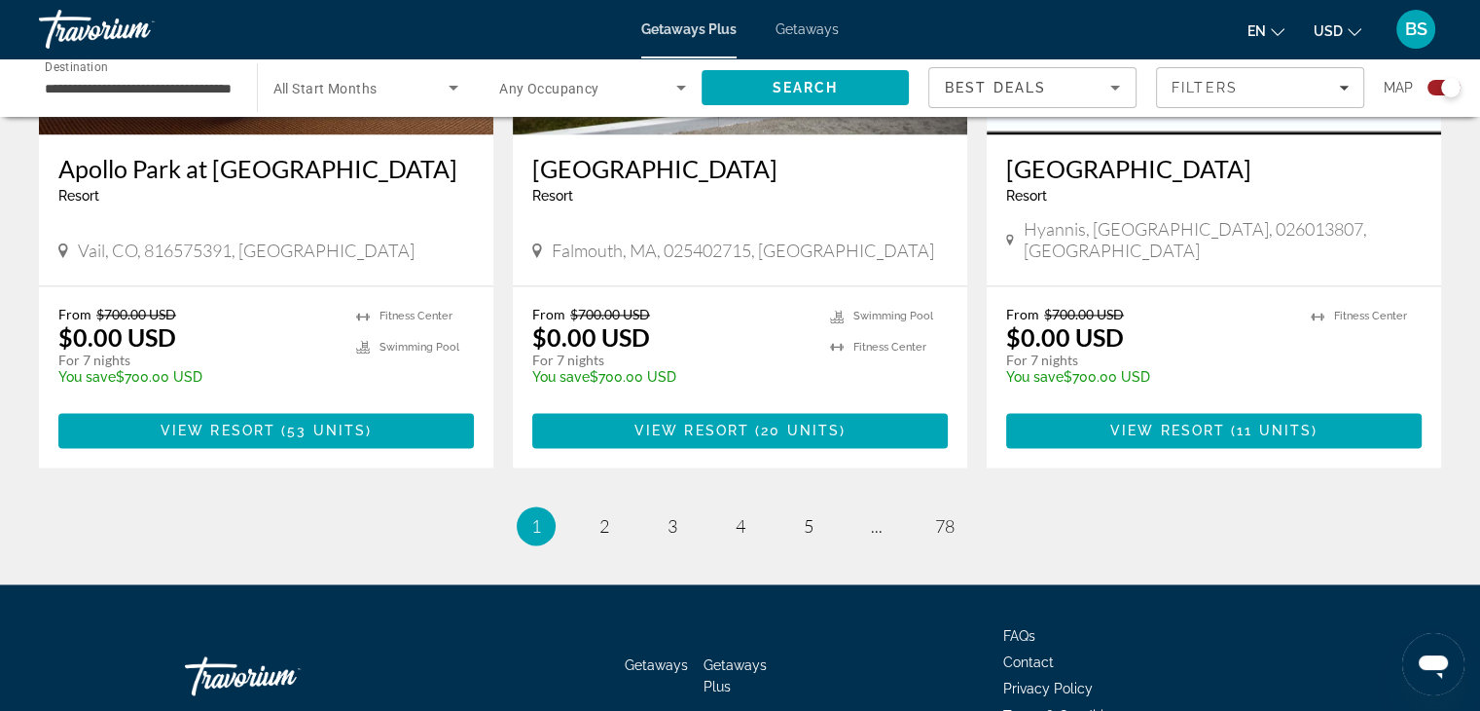
scroll to position [3017, 0]
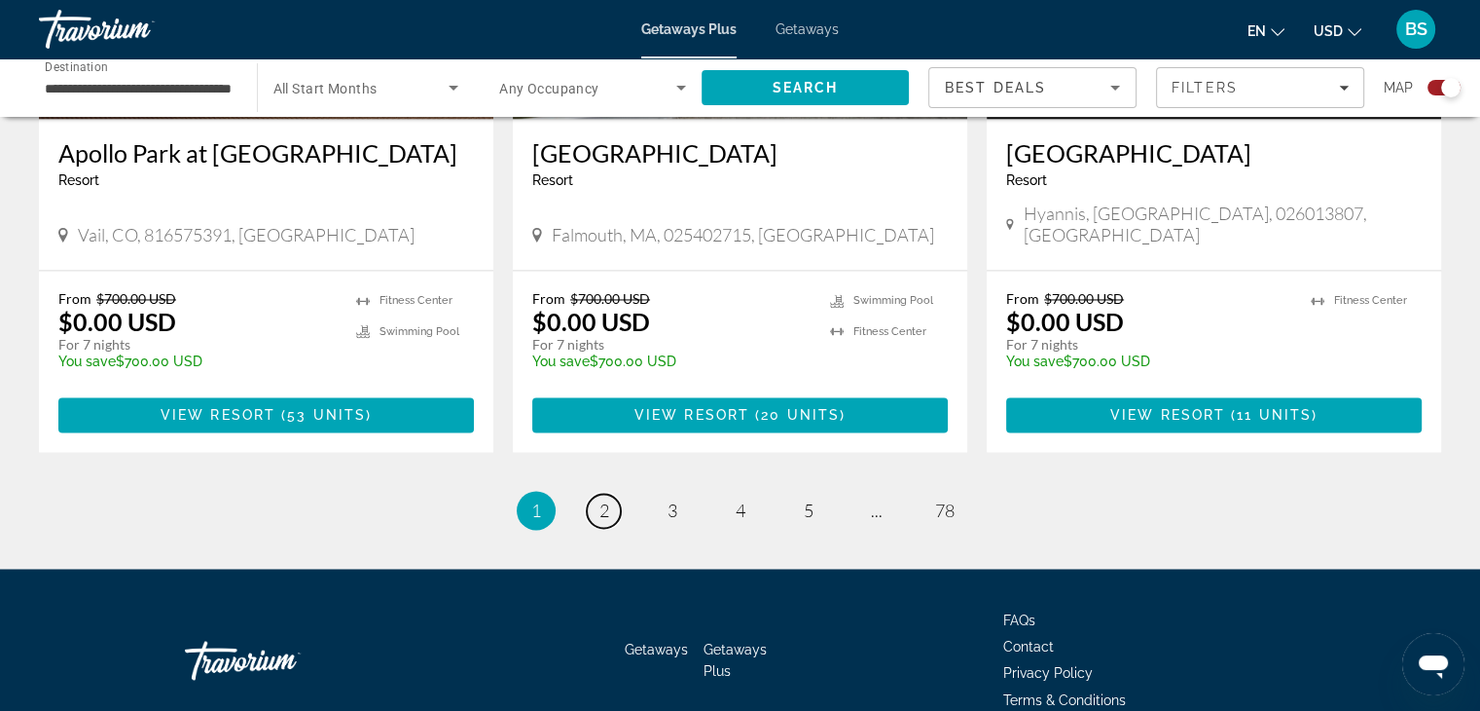
click at [600, 499] on span "2" at bounding box center [605, 509] width 10 height 21
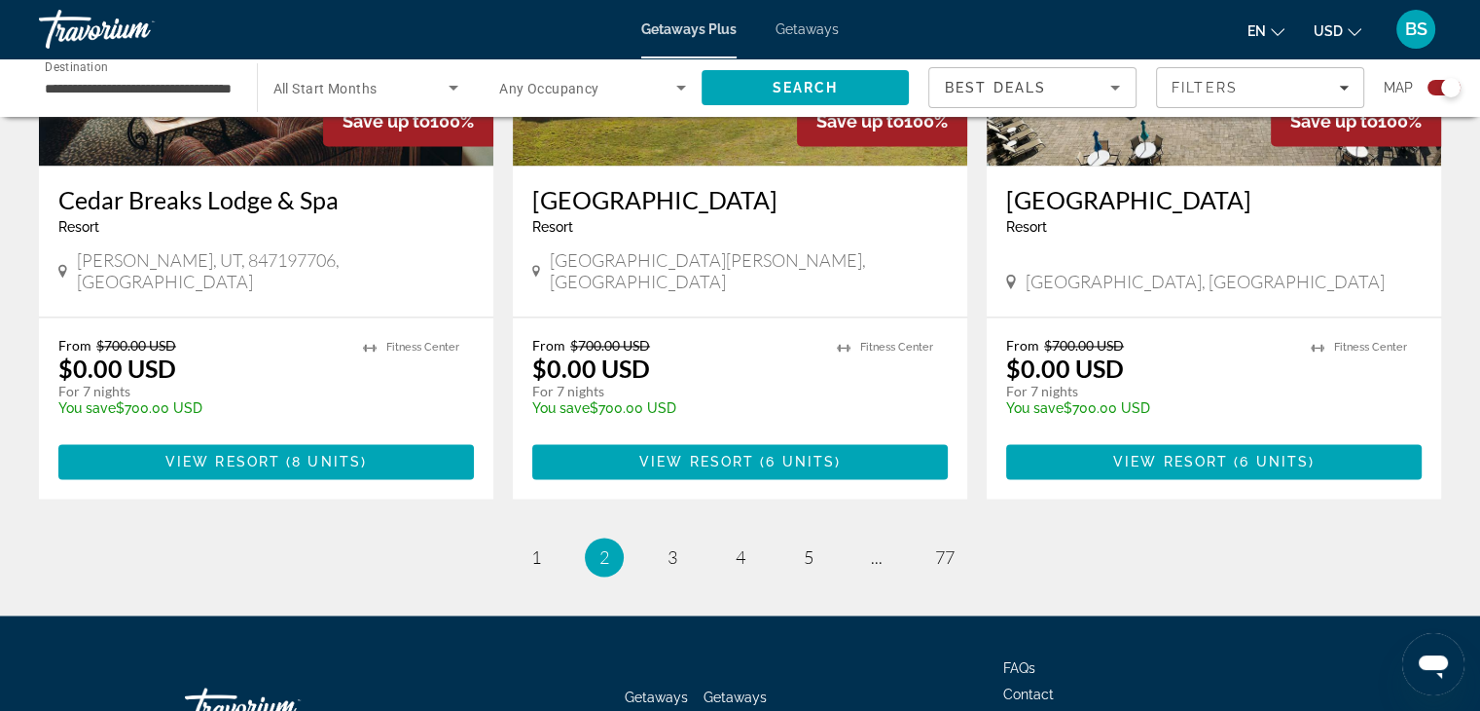
scroll to position [3051, 0]
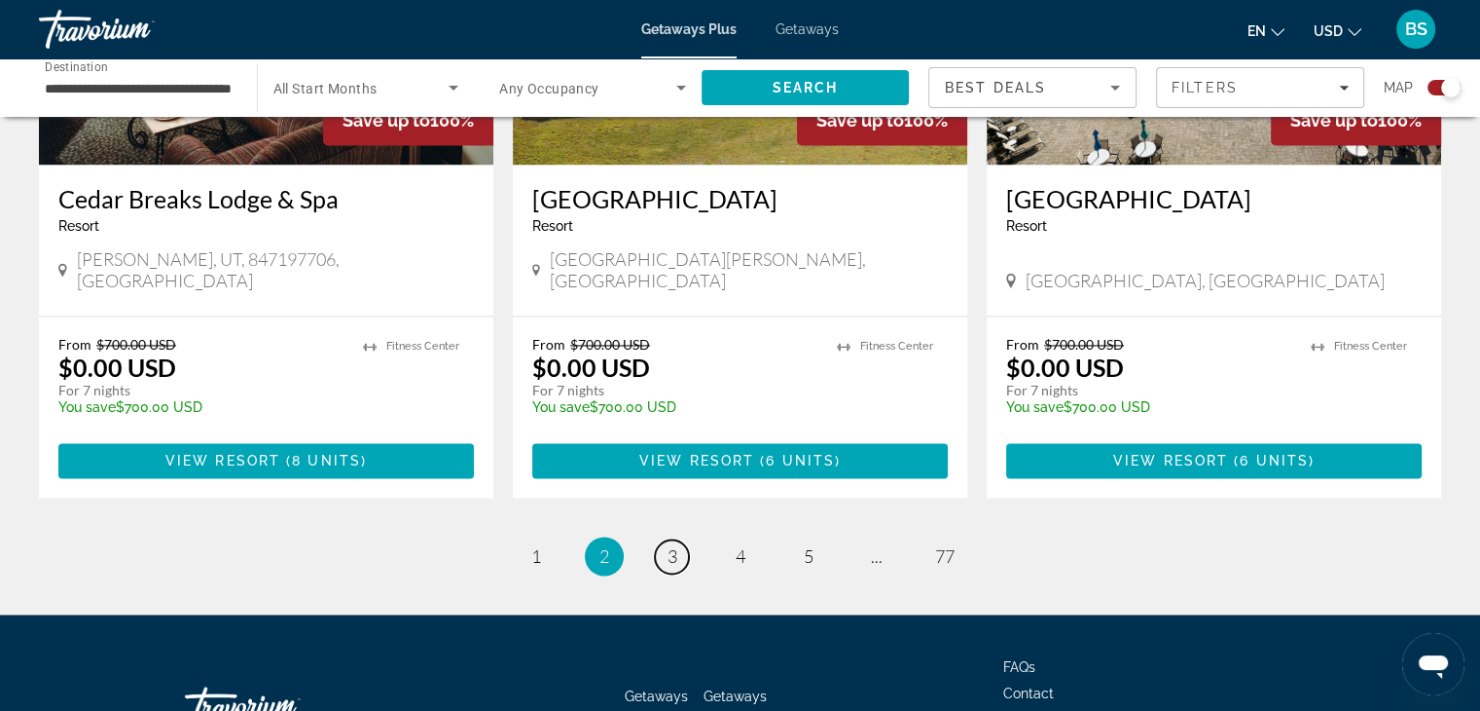
click at [669, 545] on span "3" at bounding box center [673, 555] width 10 height 21
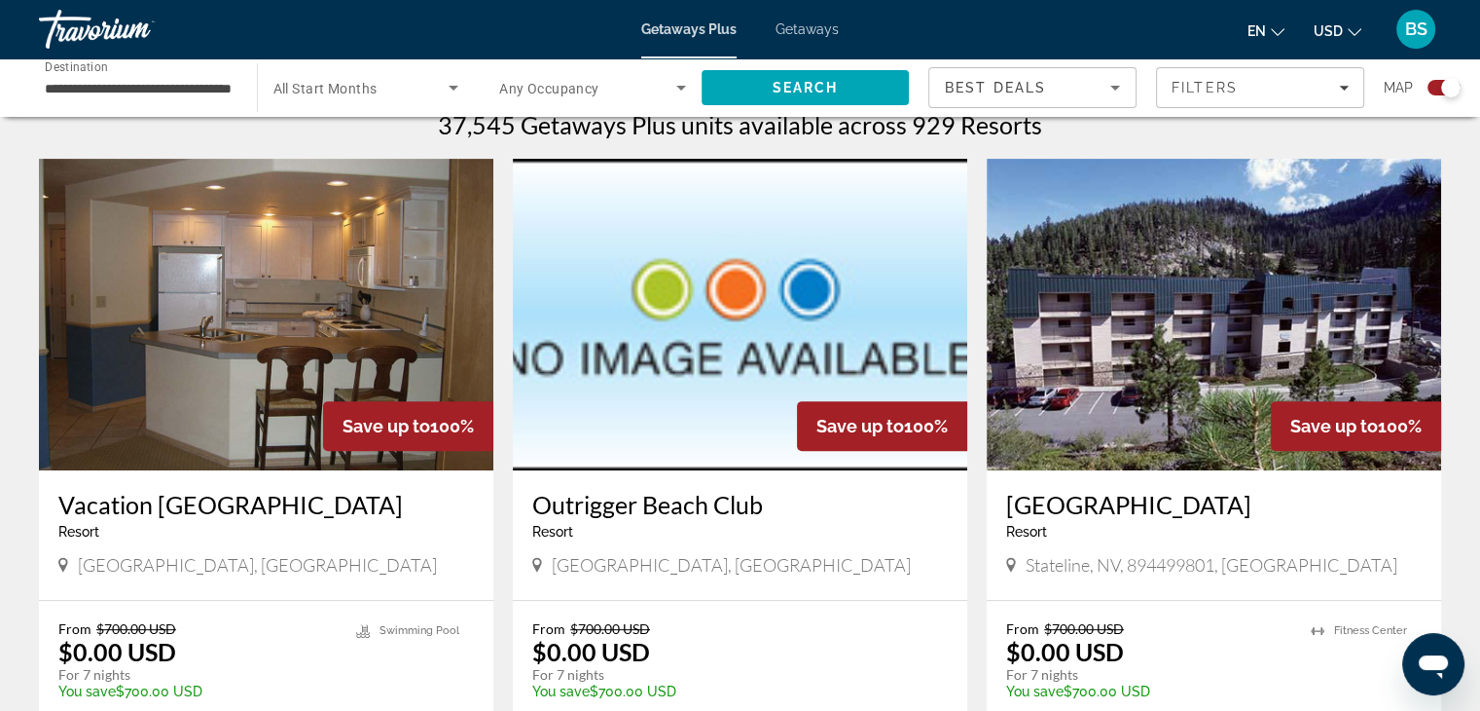
scroll to position [715, 0]
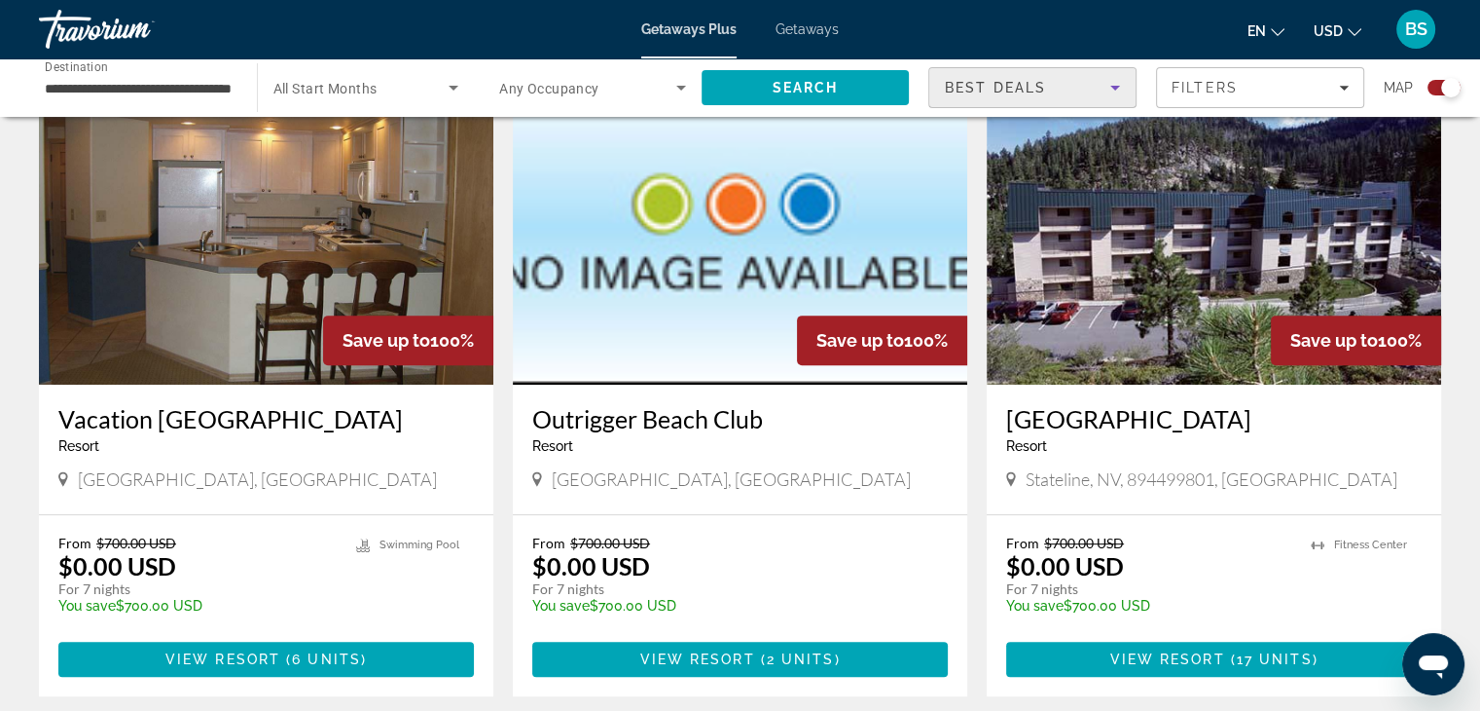
click at [1008, 87] on span "Best Deals" at bounding box center [995, 88] width 101 height 16
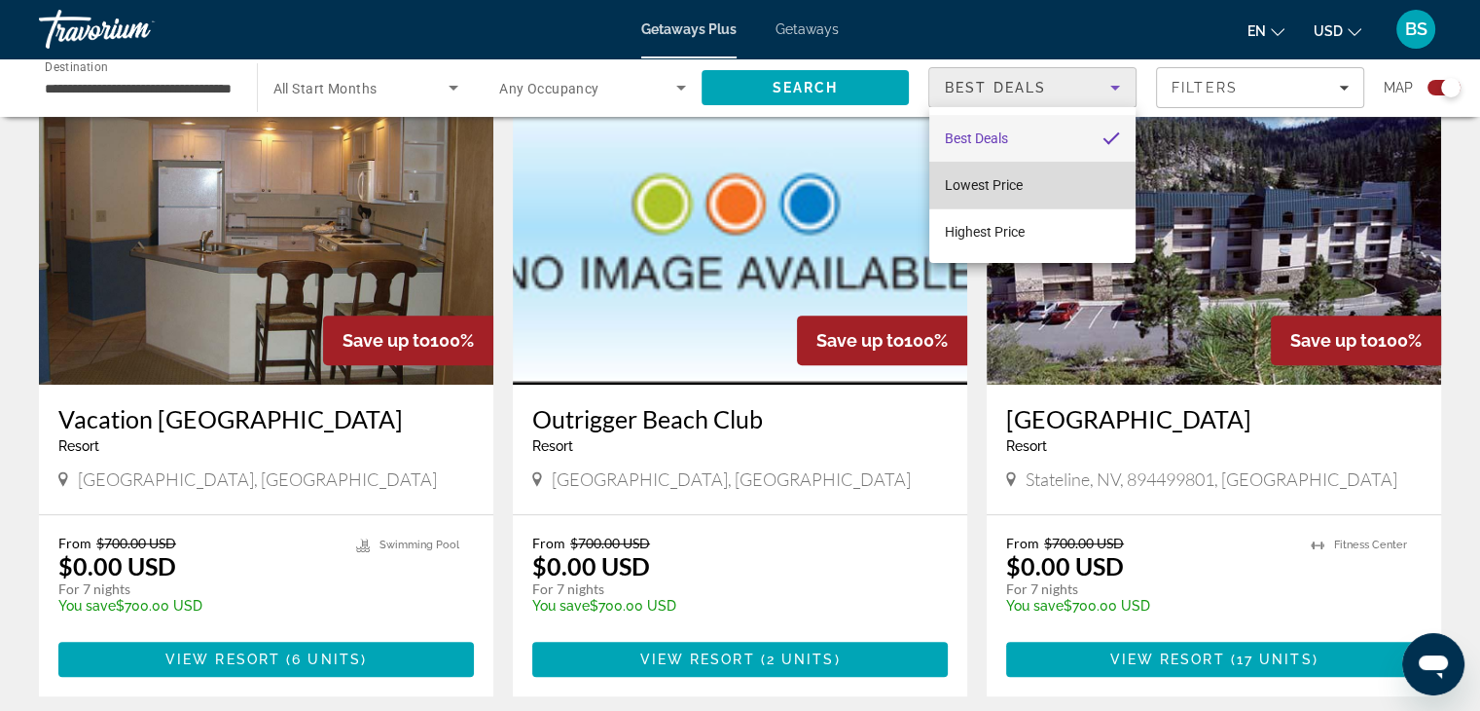
click at [958, 190] on span "Lowest Price" at bounding box center [984, 185] width 78 height 16
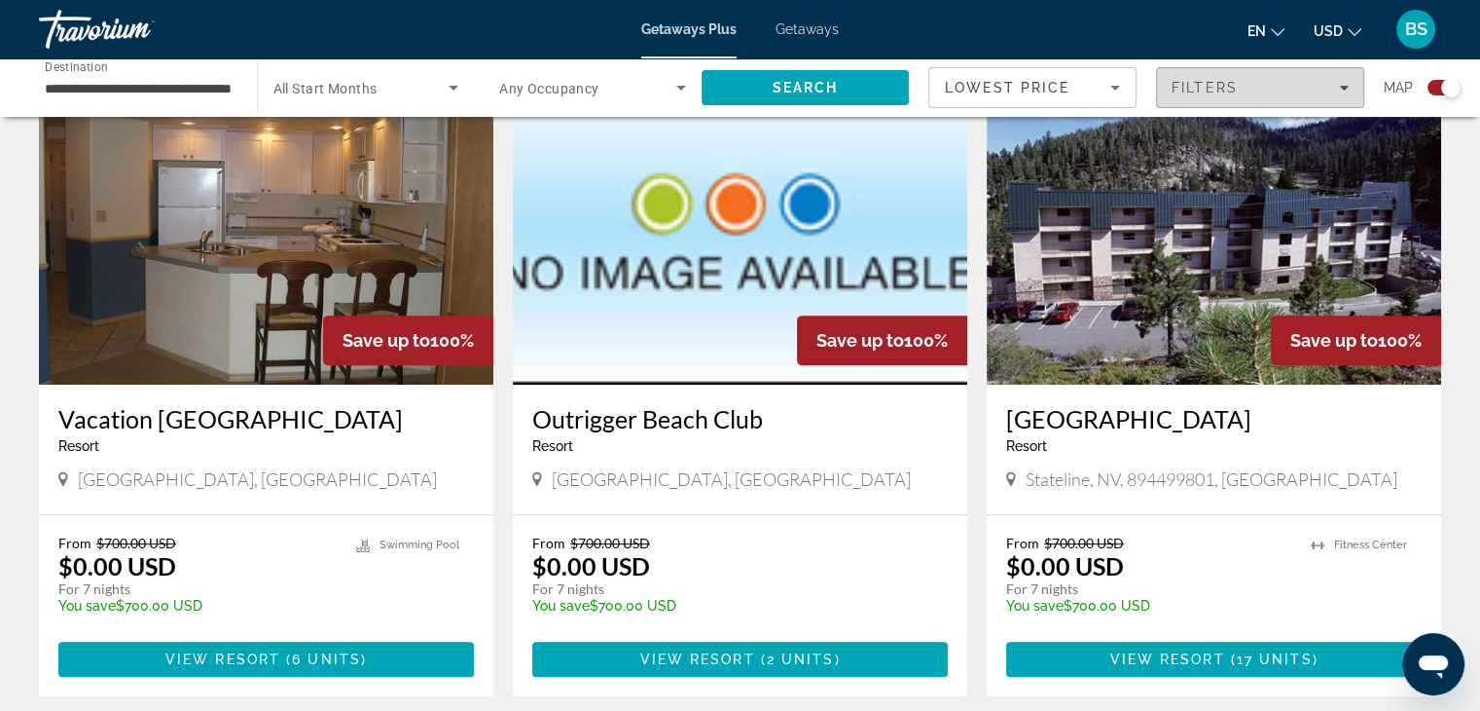
click at [1195, 85] on span "Filters" at bounding box center [1205, 88] width 66 height 16
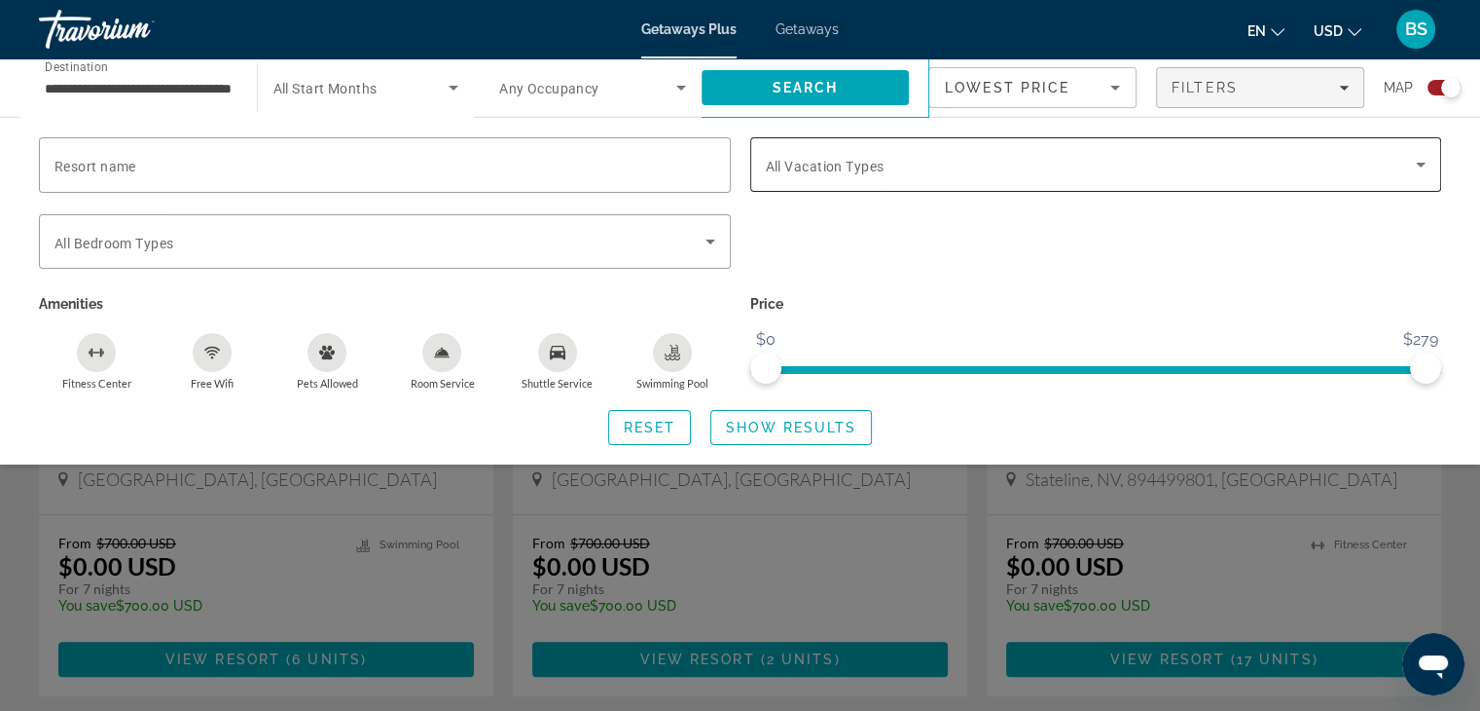
click at [865, 163] on span "All Vacation Types" at bounding box center [825, 167] width 119 height 16
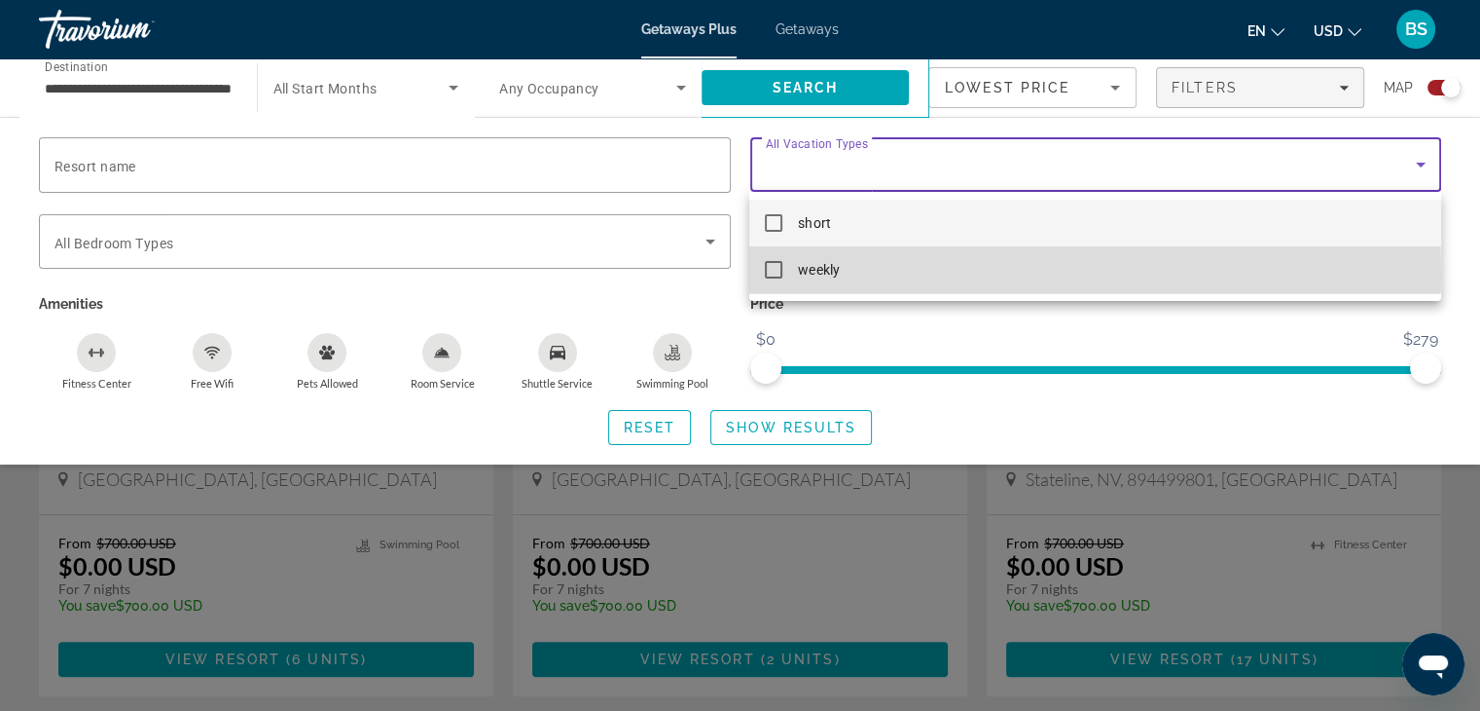
click at [829, 274] on span "weekly" at bounding box center [818, 269] width 41 height 23
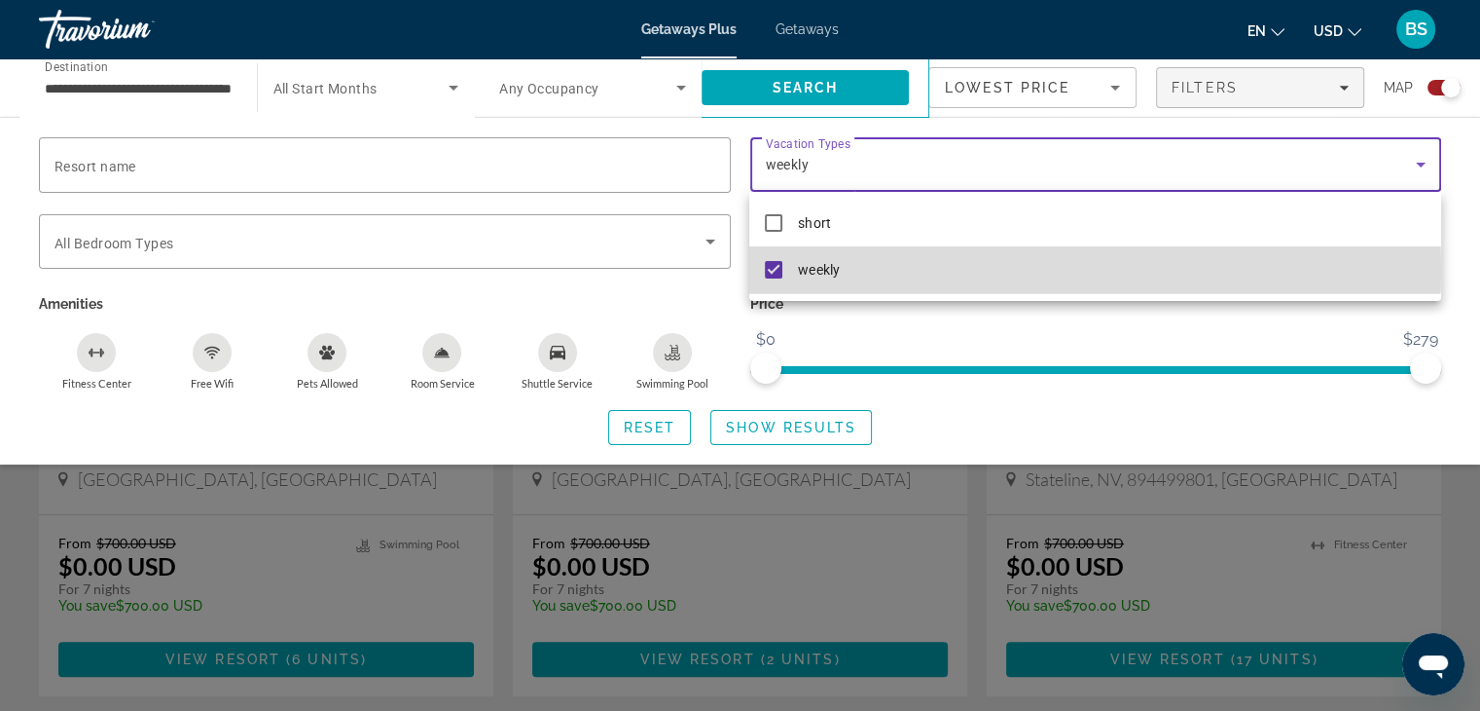
click at [767, 271] on mat-pseudo-checkbox at bounding box center [774, 270] width 18 height 18
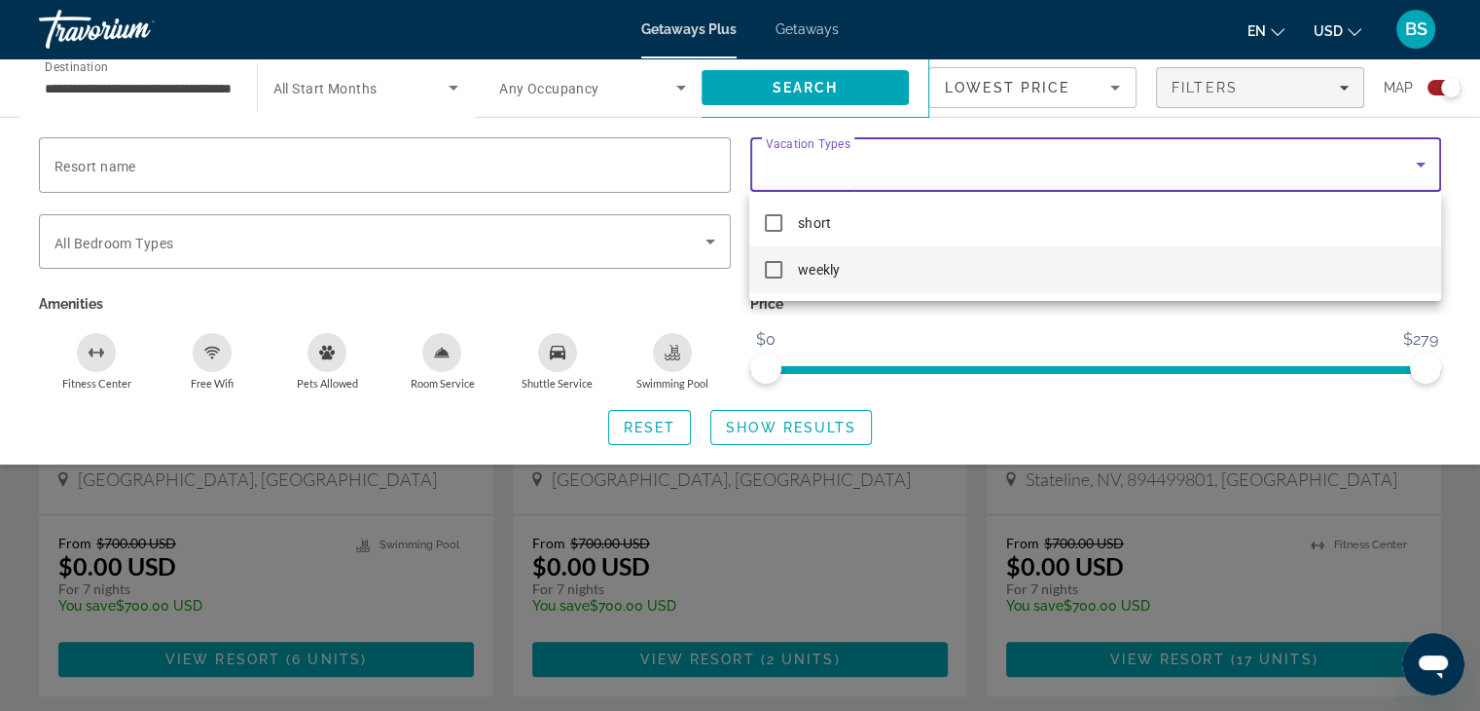
click at [843, 91] on div at bounding box center [740, 355] width 1480 height 711
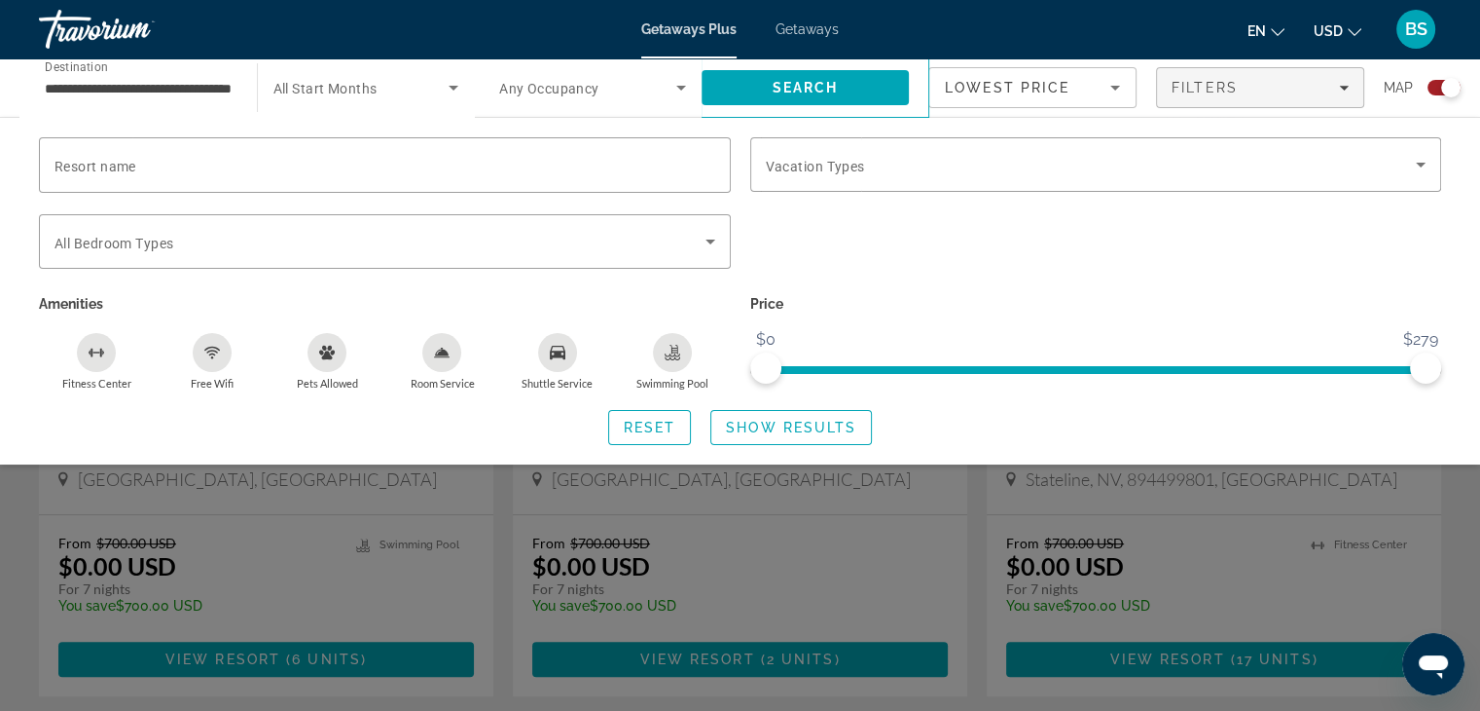
click at [1455, 135] on div "Resort name Vacation Types All Vacation Types Bedroom Types All Bedroom Types A…" at bounding box center [740, 290] width 1480 height 347
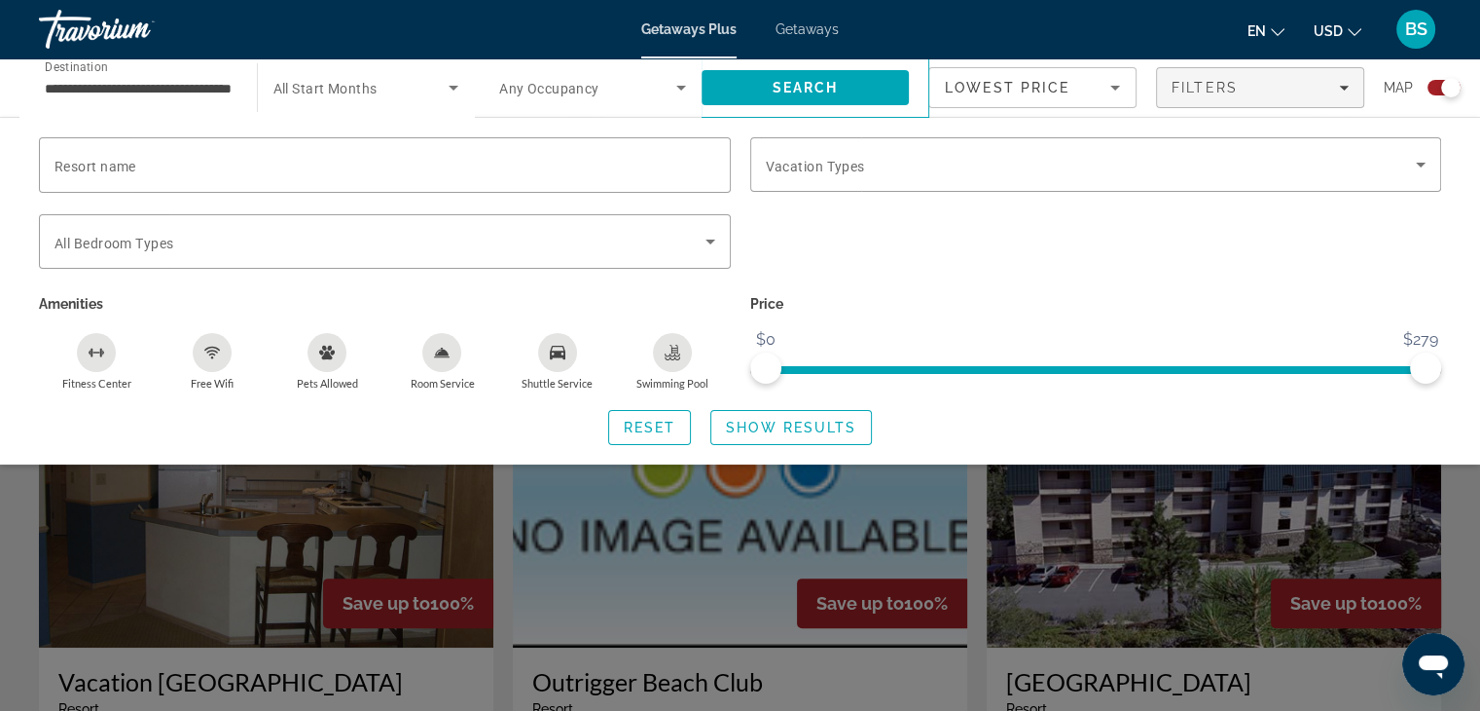
scroll to position [326, 0]
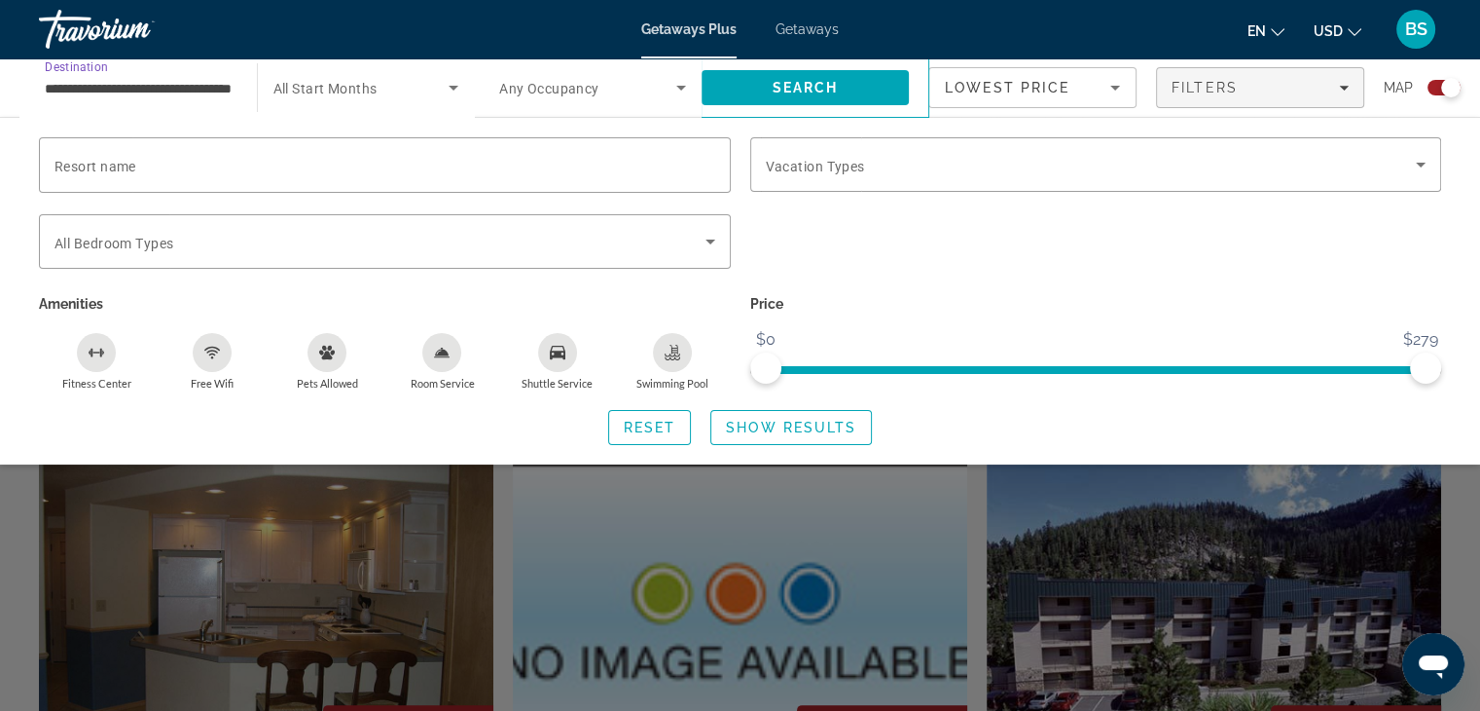
click at [167, 91] on input "**********" at bounding box center [138, 88] width 187 height 23
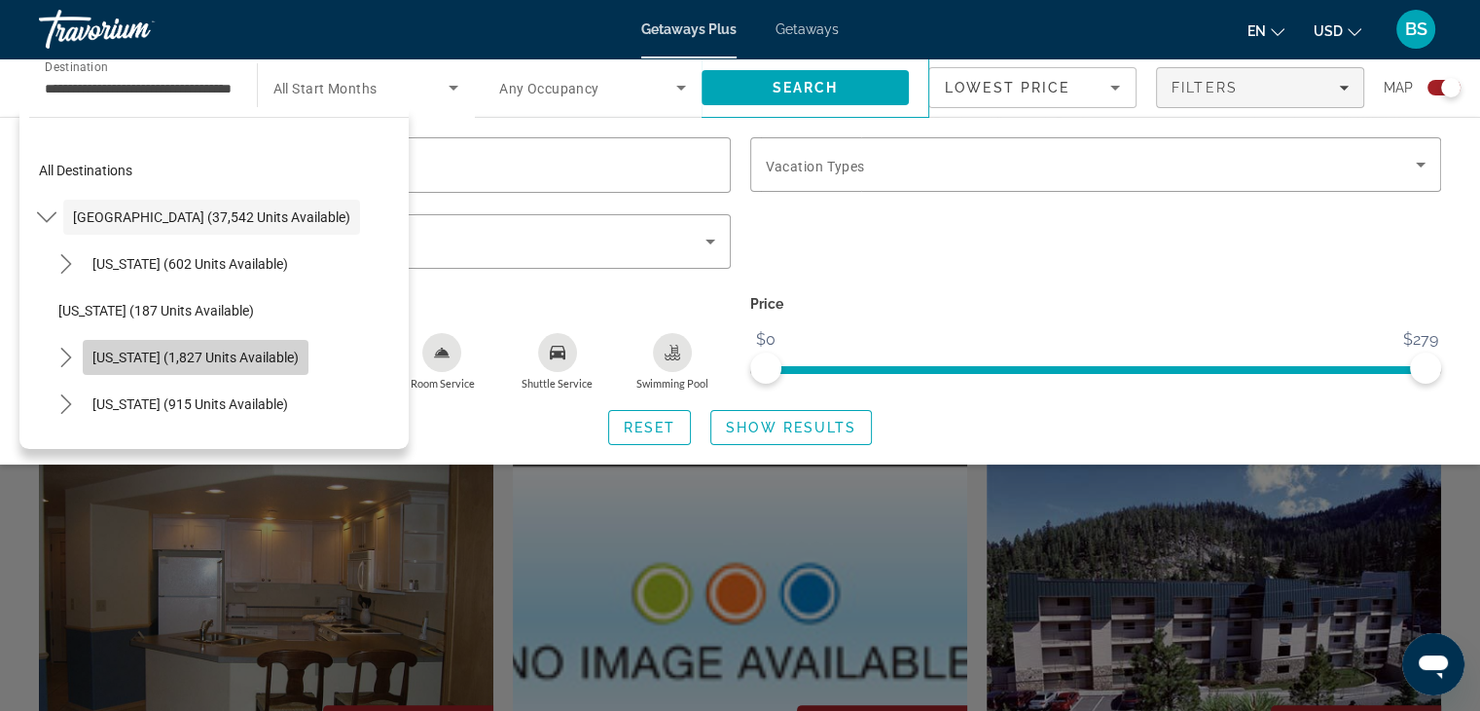
click at [221, 361] on span "[US_STATE] (1,827 units available)" at bounding box center [195, 357] width 206 height 16
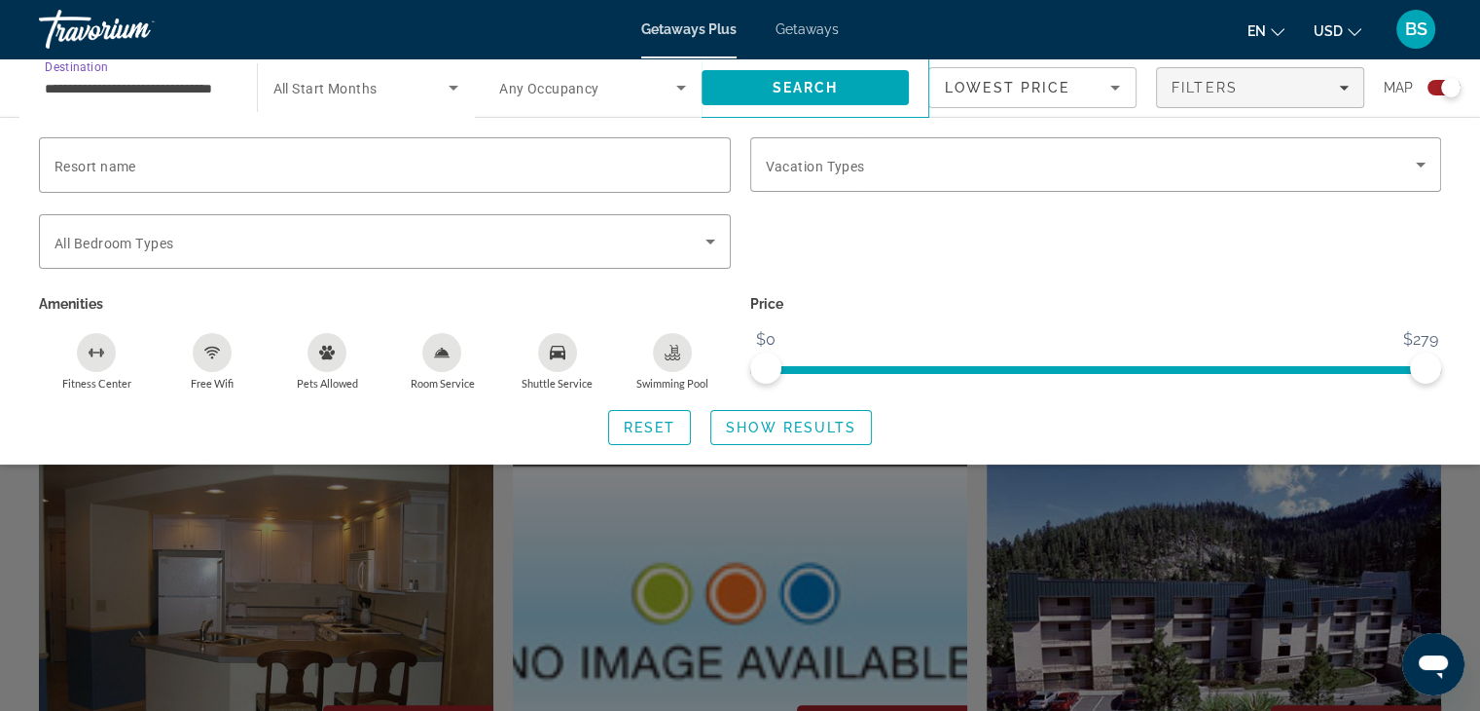
drag, startPoint x: 136, startPoint y: 90, endPoint x: 132, endPoint y: 104, distance: 15.1
click at [132, 104] on div "**********" at bounding box center [138, 87] width 187 height 55
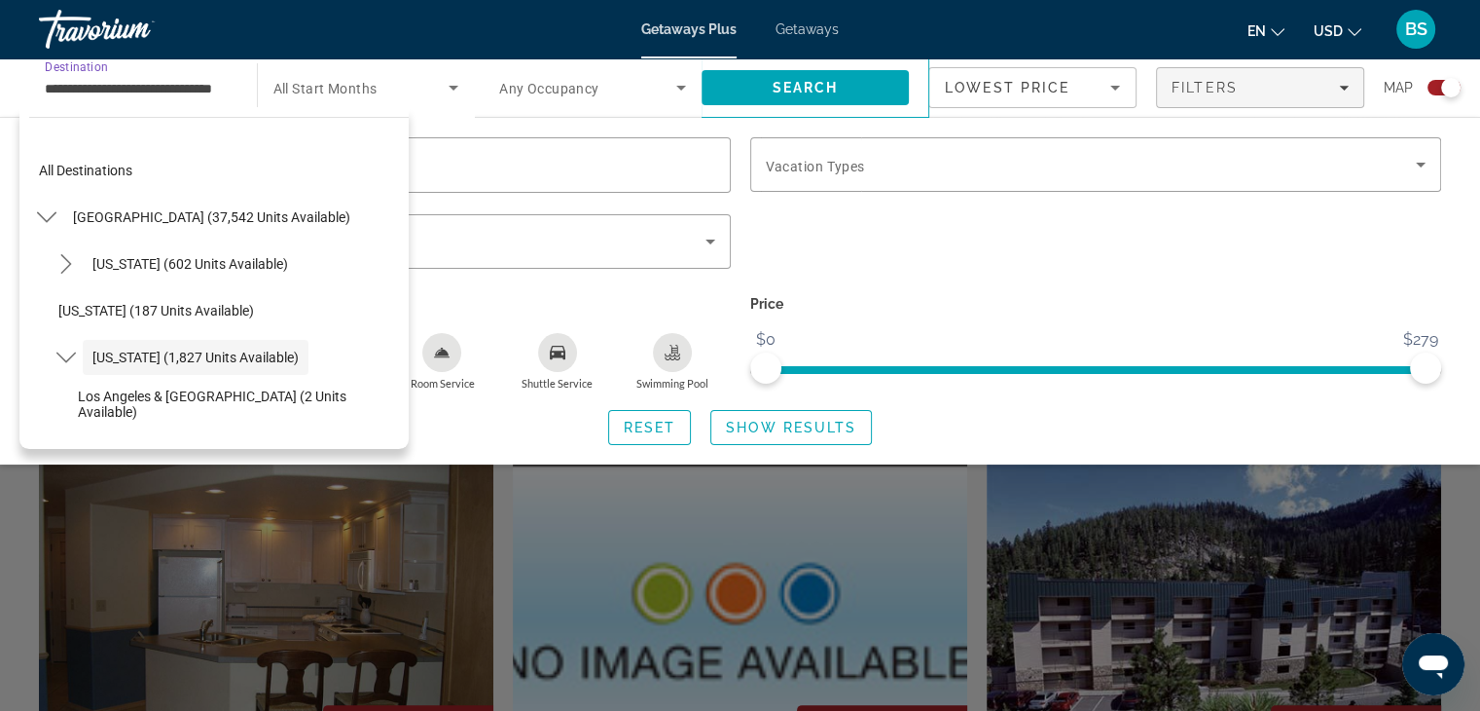
scroll to position [69, 0]
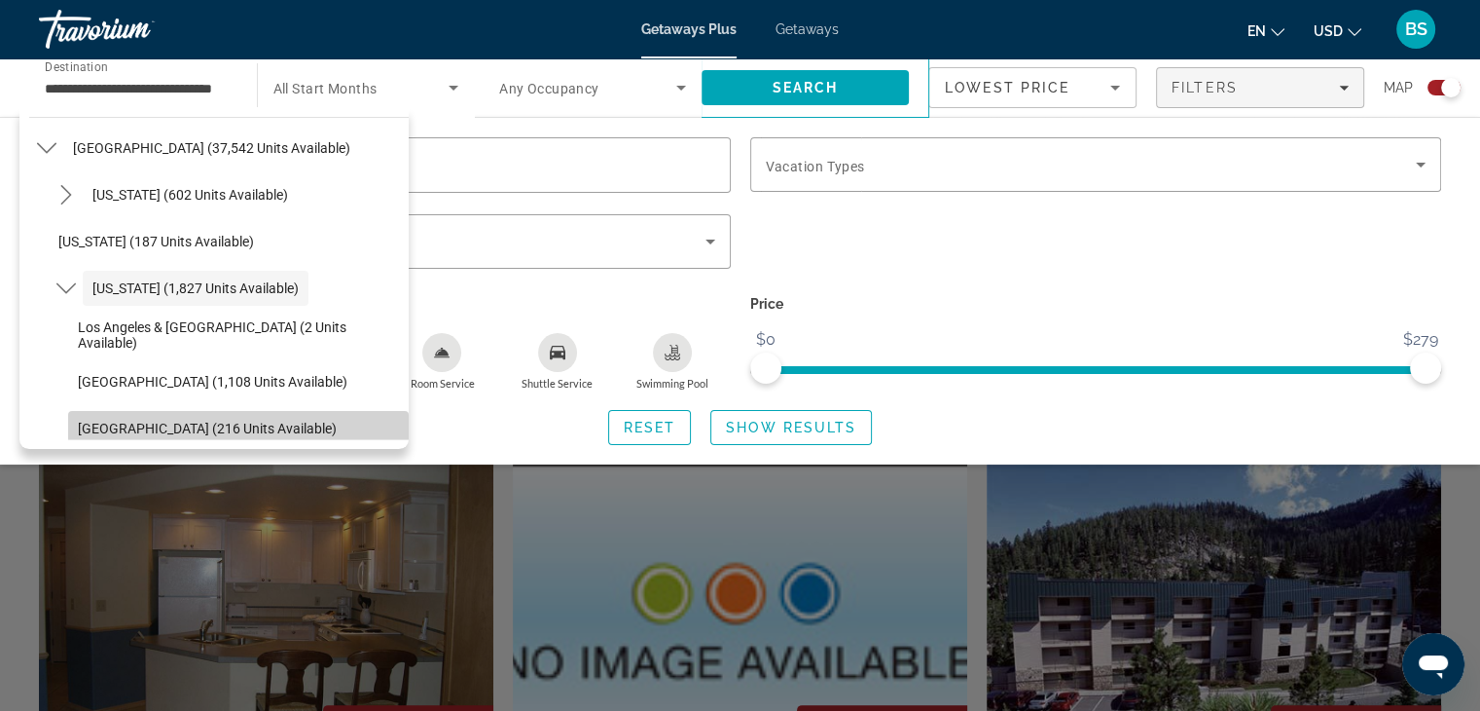
click at [278, 418] on span "Select destination: Palm Springs (216 units available)" at bounding box center [238, 428] width 341 height 47
type input "**********"
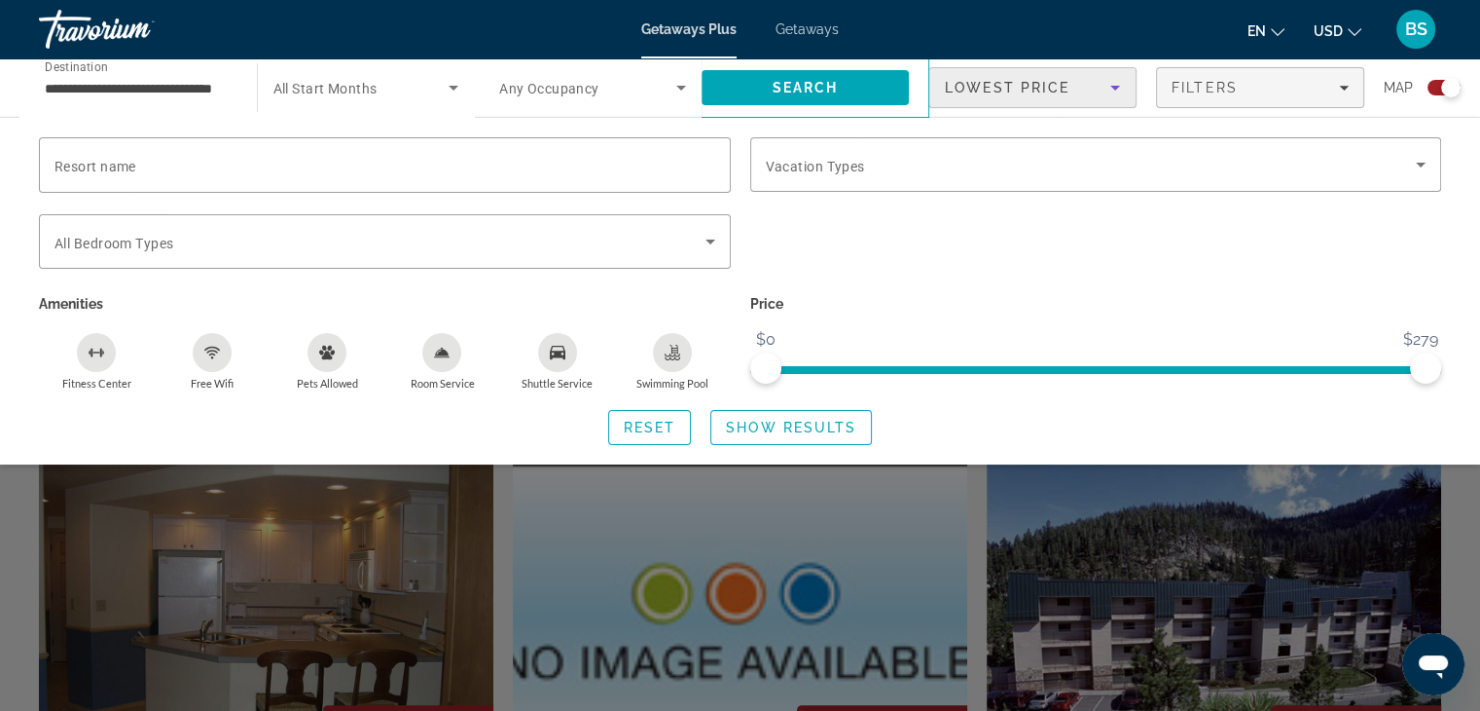
click at [1113, 87] on icon "Sort by" at bounding box center [1116, 88] width 10 height 5
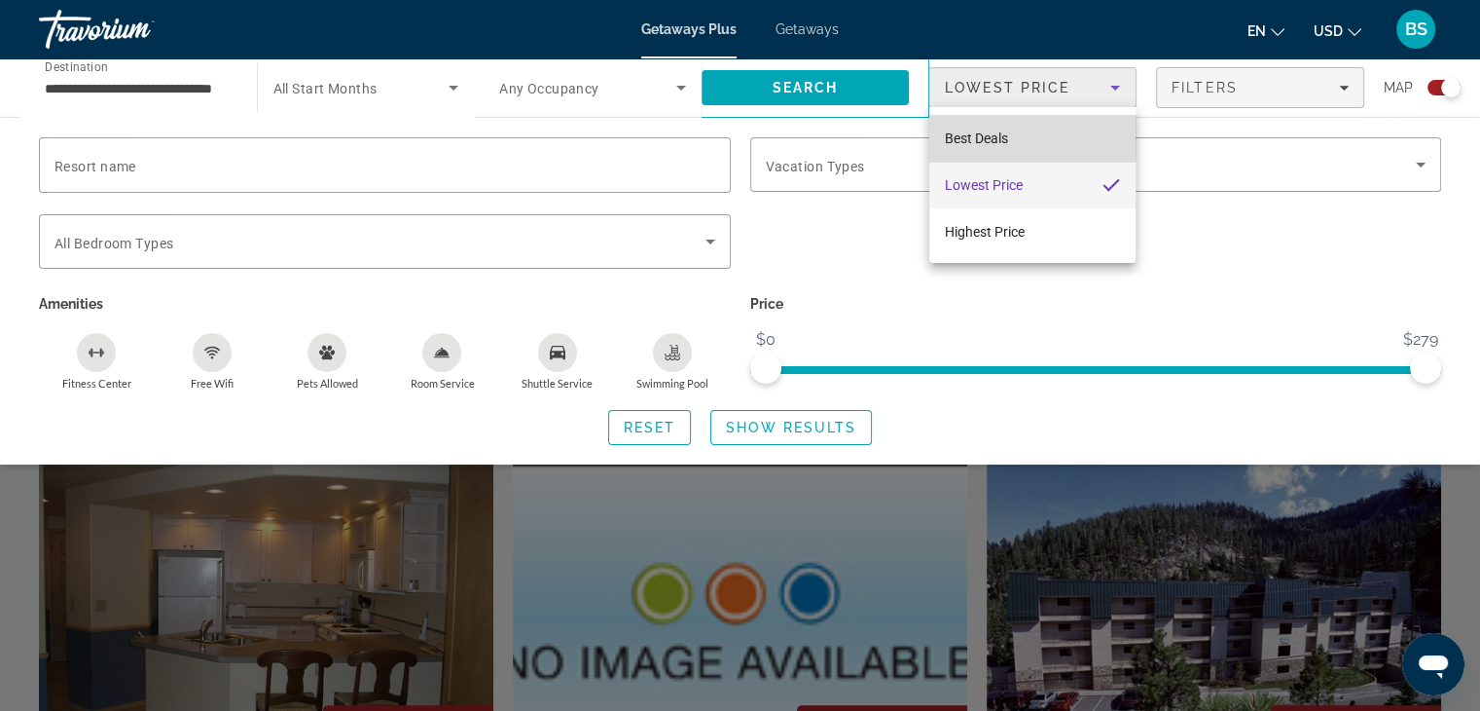
click at [967, 137] on span "Best Deals" at bounding box center [976, 138] width 63 height 16
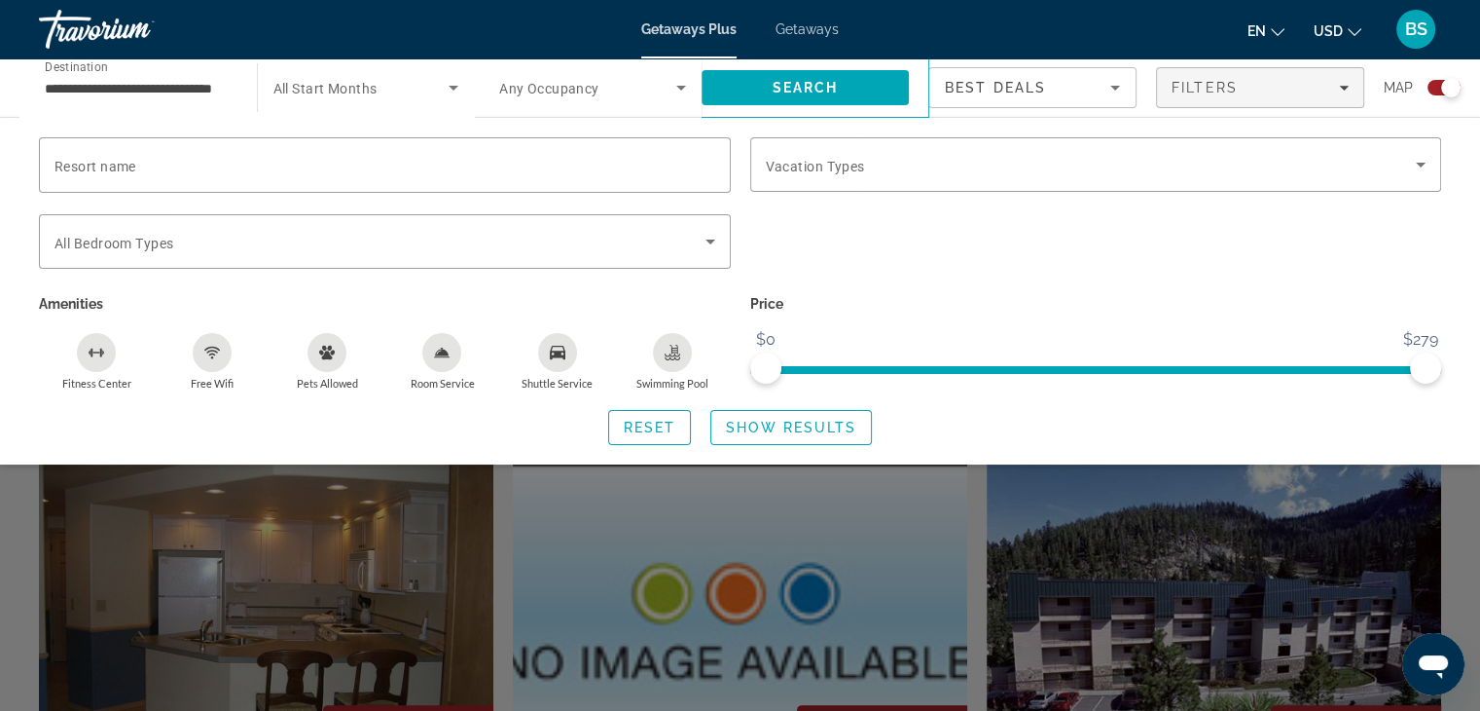
click at [1464, 386] on div "Resort name Vacation Types All Vacation Types Bedroom Types All Bedroom Types A…" at bounding box center [740, 291] width 1480 height 308
click at [1454, 130] on div "Resort name Vacation Types All Vacation Types Bedroom Types All Bedroom Types A…" at bounding box center [740, 290] width 1480 height 347
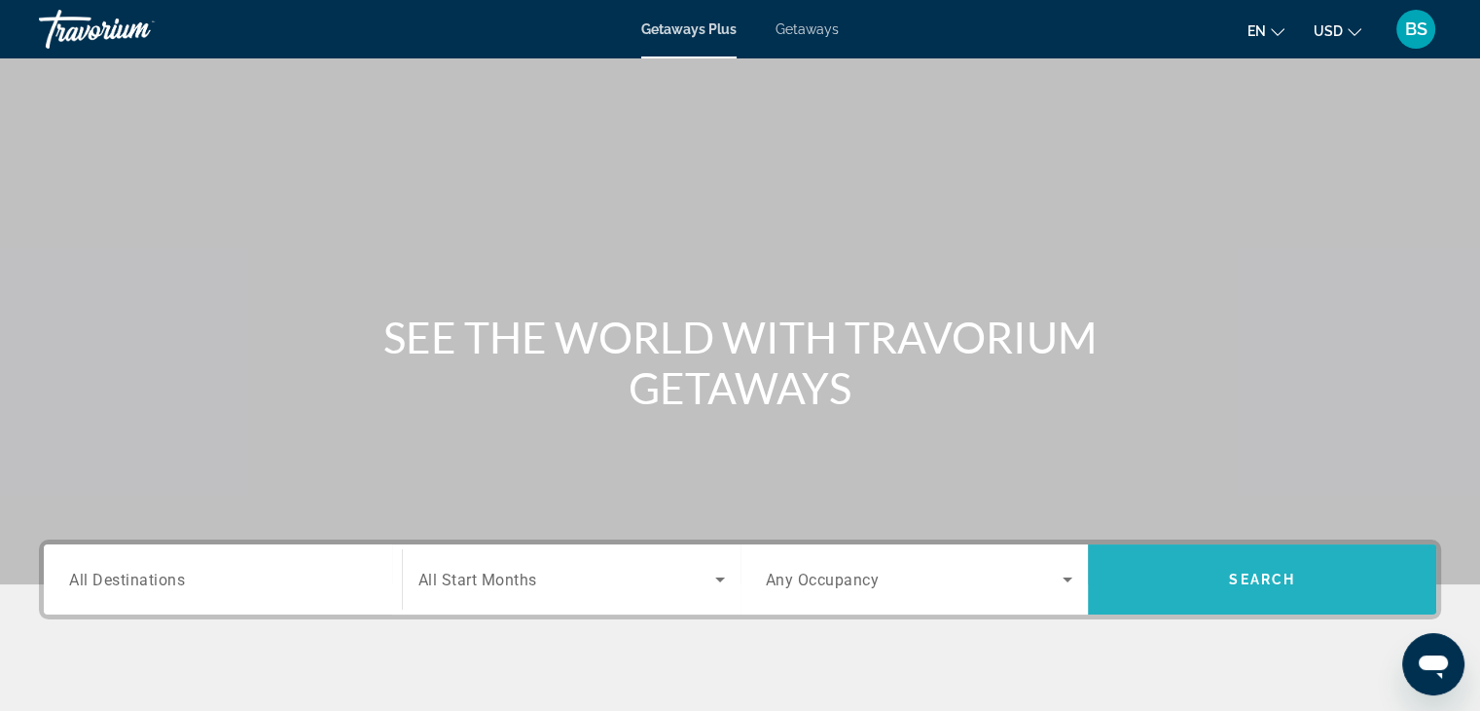
click at [1250, 574] on span "Search" at bounding box center [1262, 579] width 66 height 16
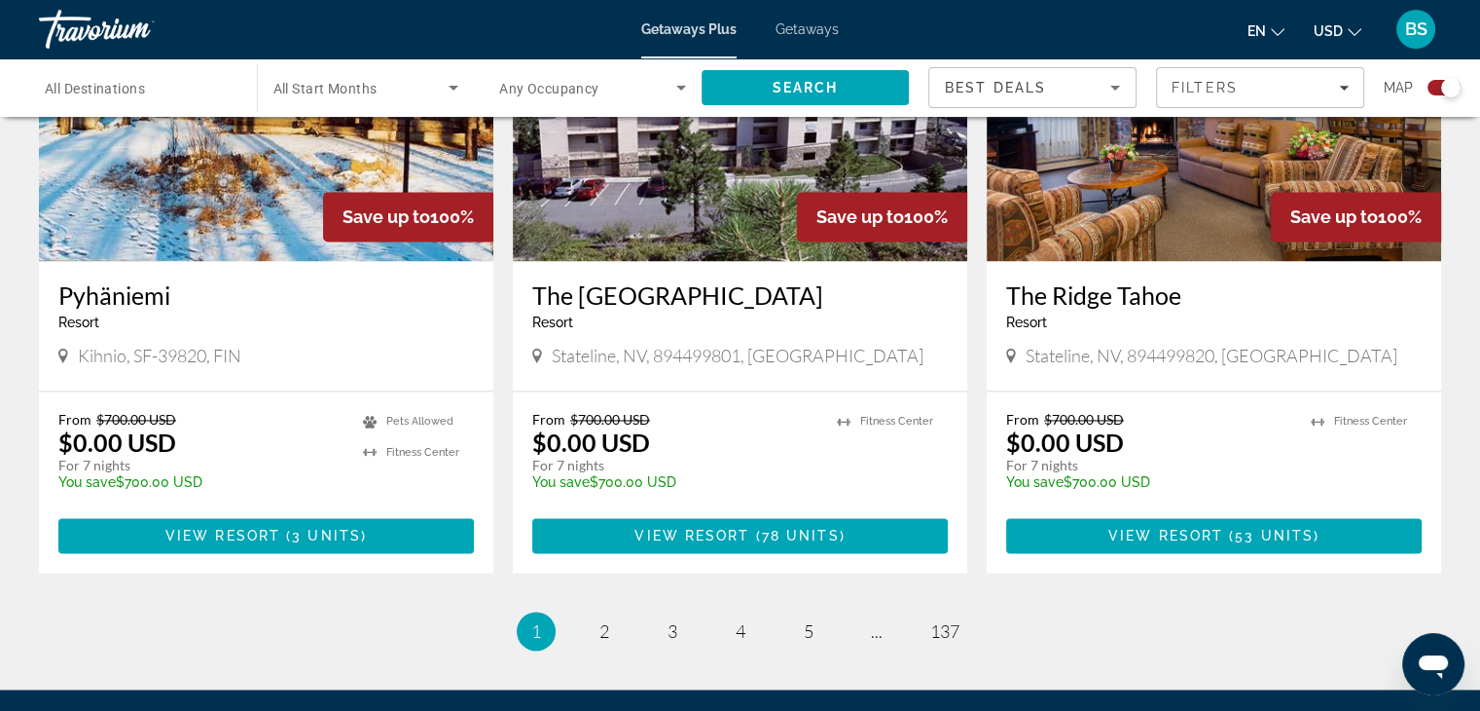
scroll to position [3017, 0]
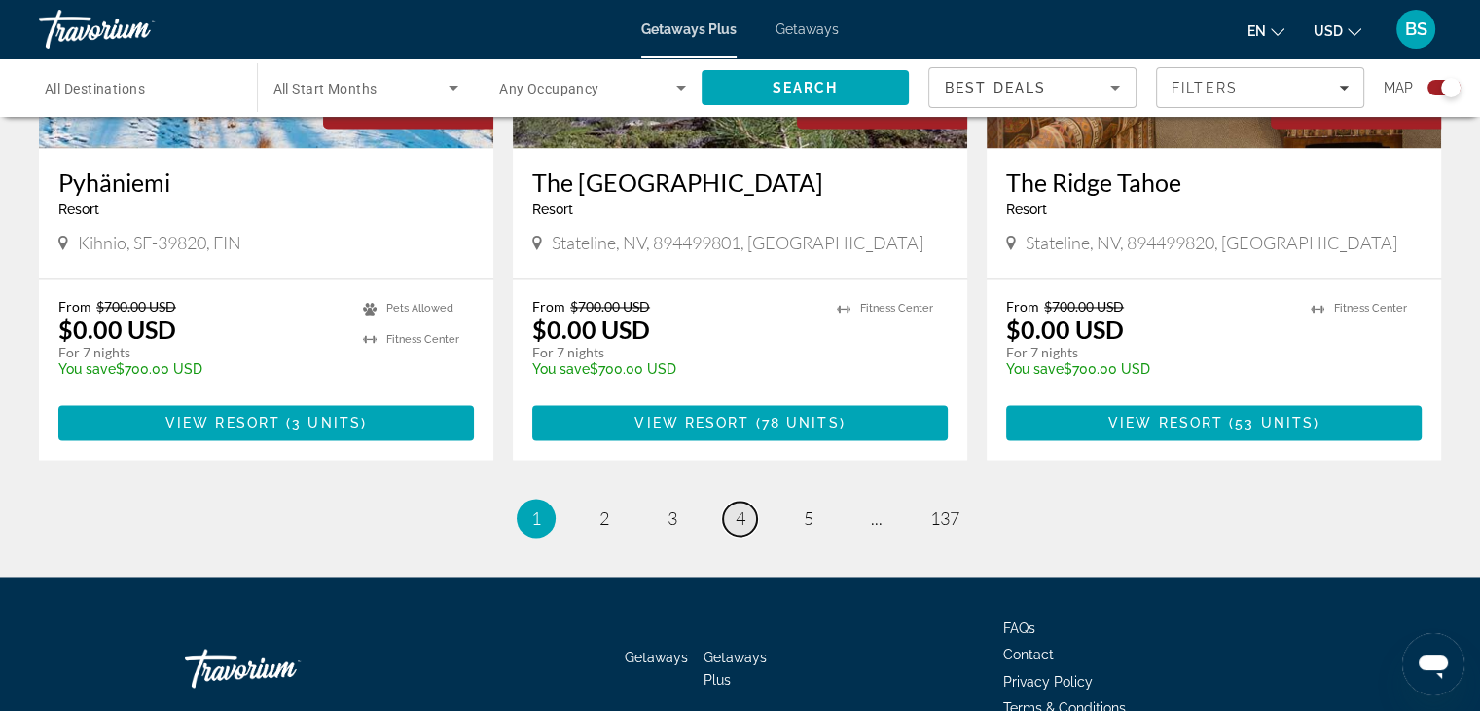
click at [742, 507] on span "4" at bounding box center [741, 517] width 10 height 21
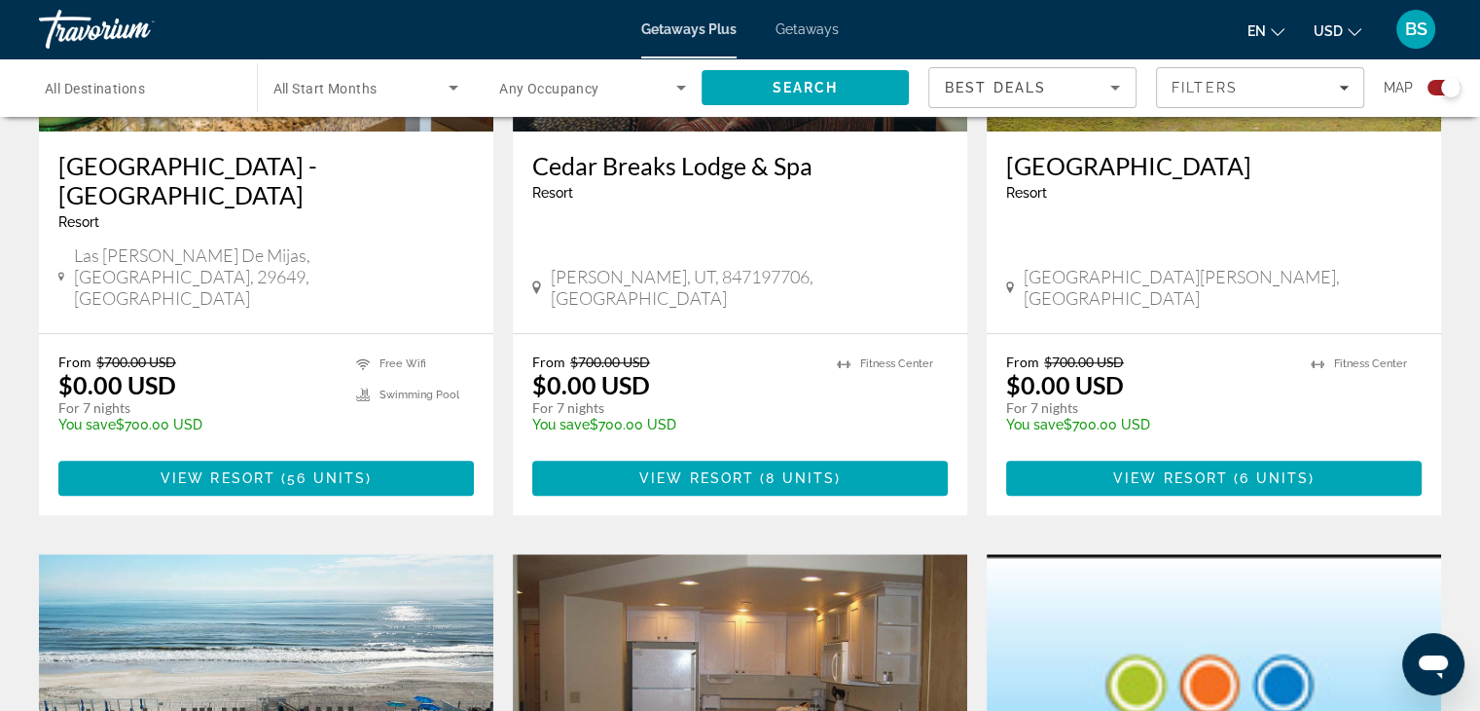
scroll to position [1397, 0]
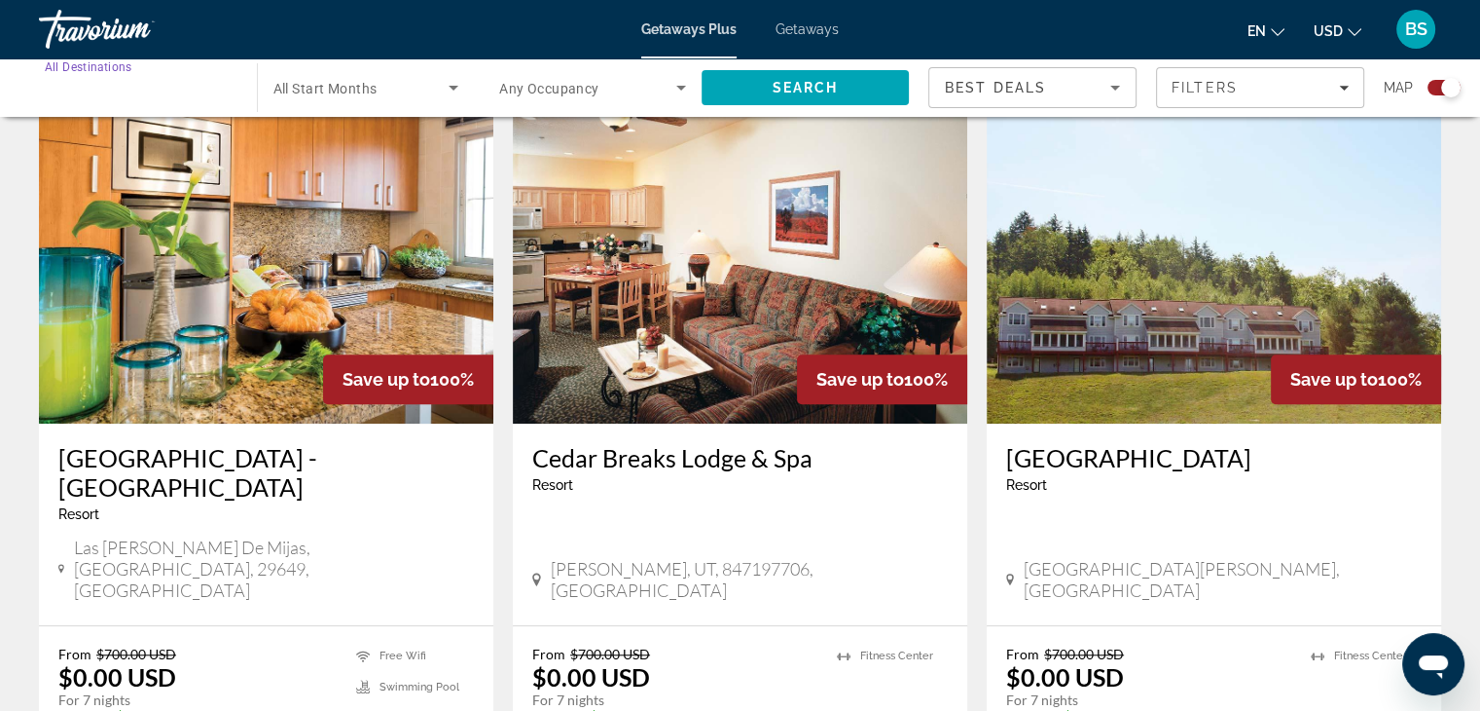
click at [152, 83] on input "Destination All Destinations" at bounding box center [138, 88] width 187 height 23
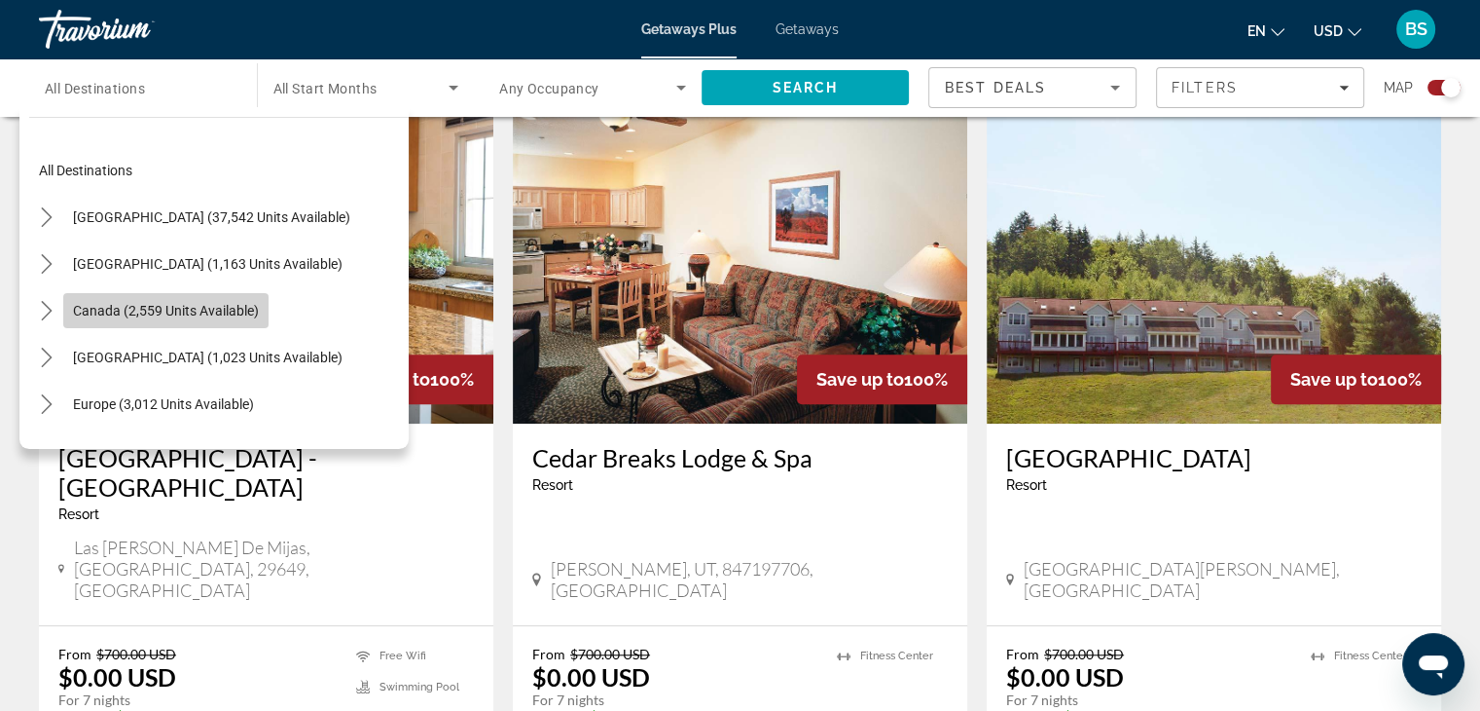
click at [233, 309] on span "Canada (2,559 units available)" at bounding box center [166, 311] width 186 height 16
type input "**********"
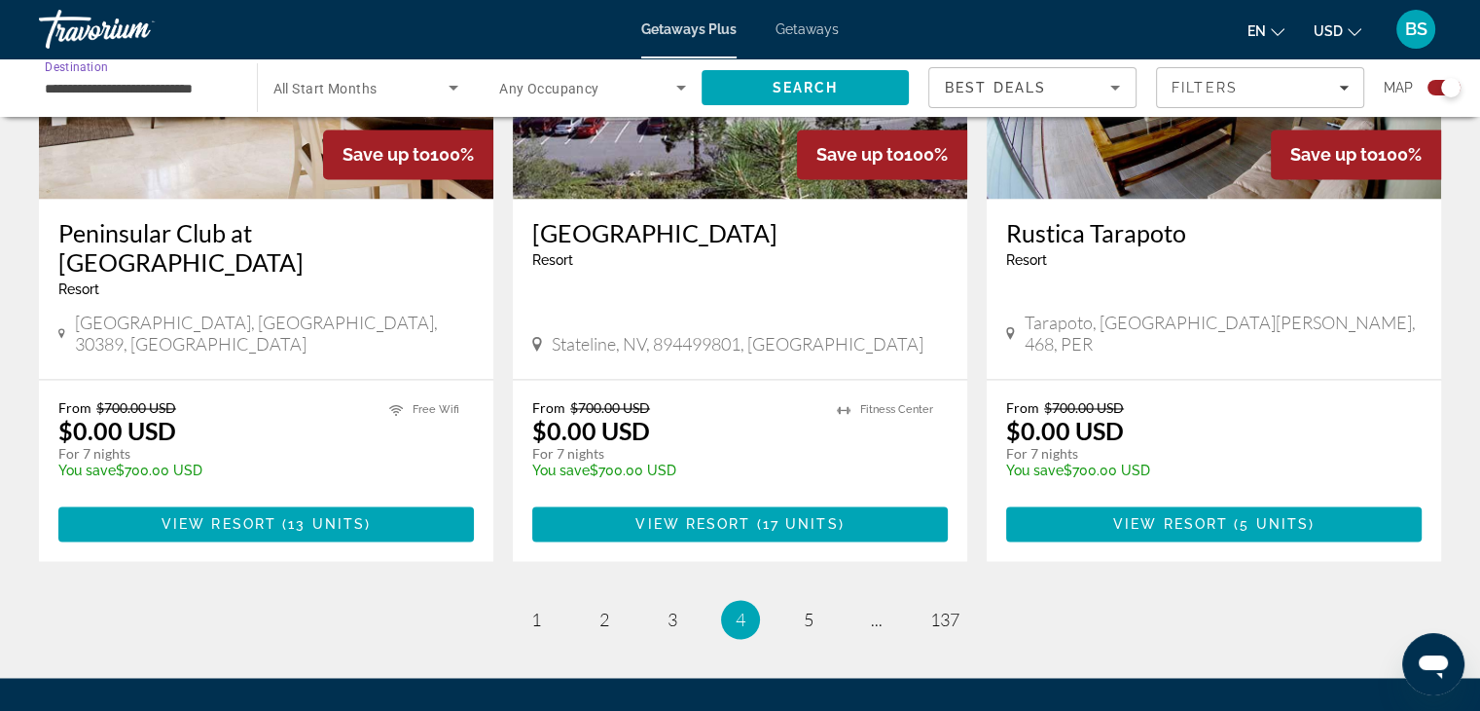
scroll to position [3051, 0]
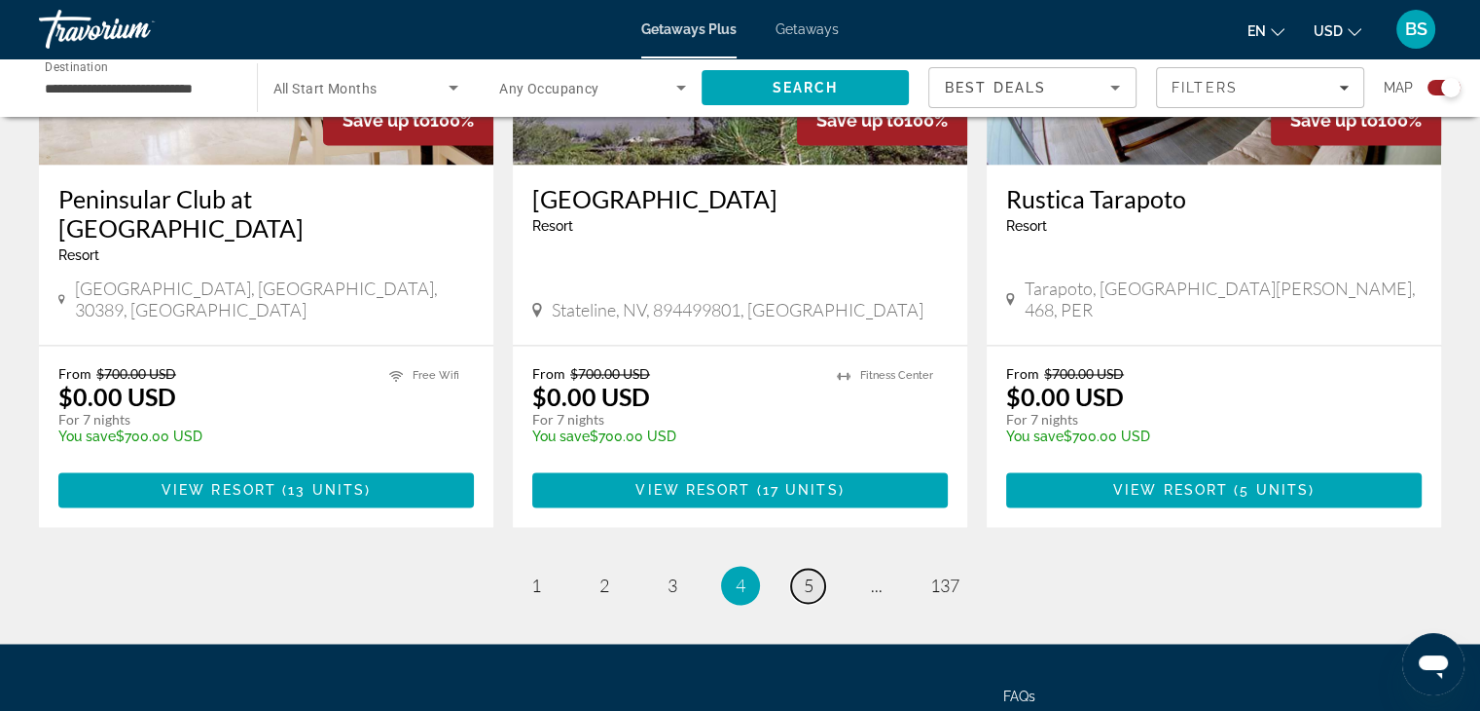
click at [807, 574] on span "5" at bounding box center [809, 584] width 10 height 21
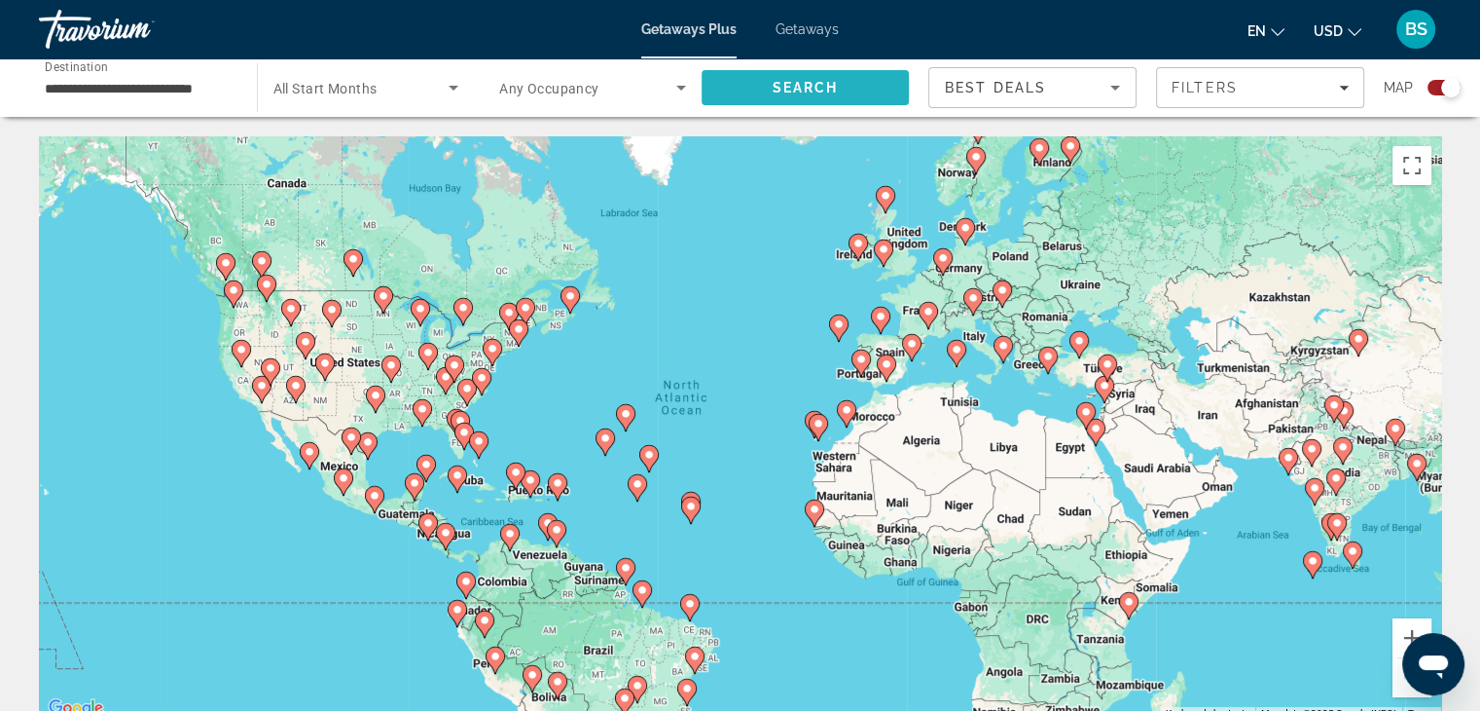
click at [768, 84] on span "Search" at bounding box center [806, 87] width 208 height 47
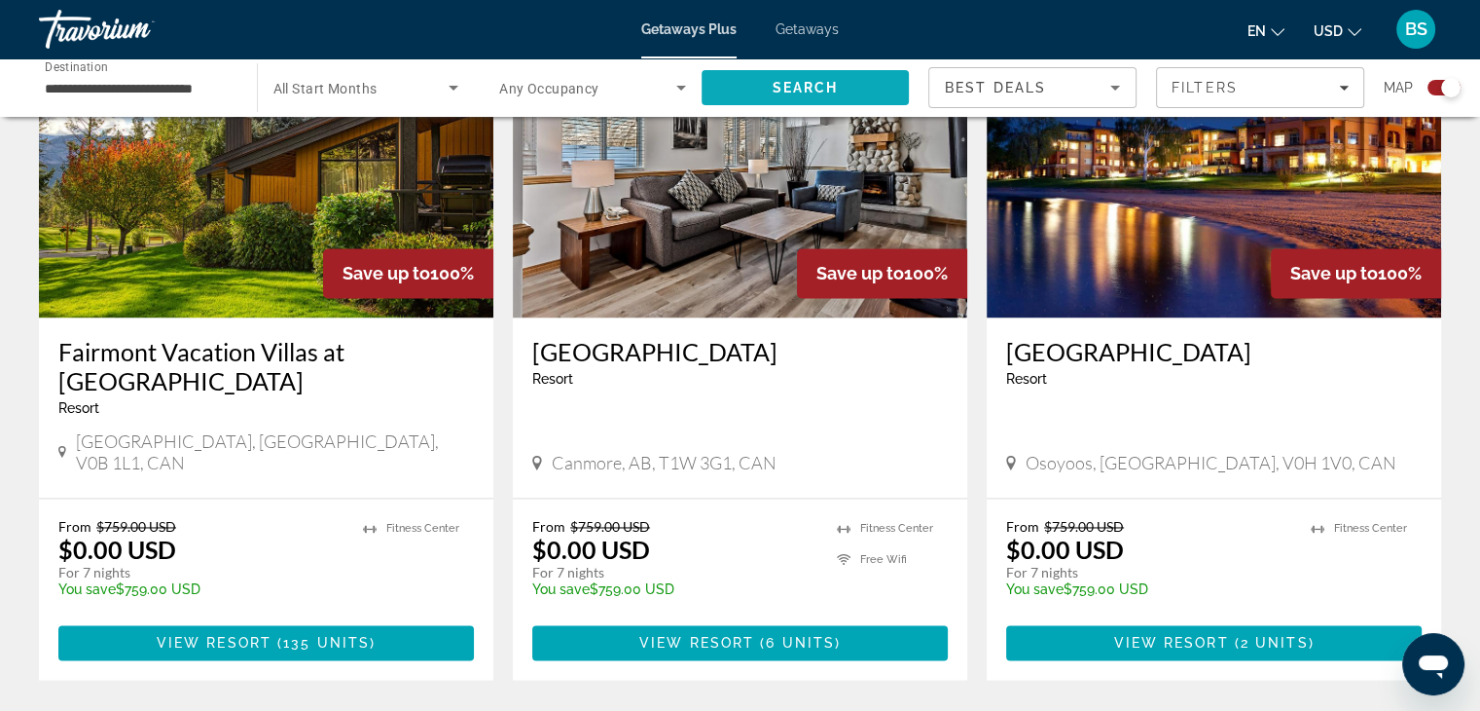
scroll to position [2768, 0]
